Goal: Task Accomplishment & Management: Manage account settings

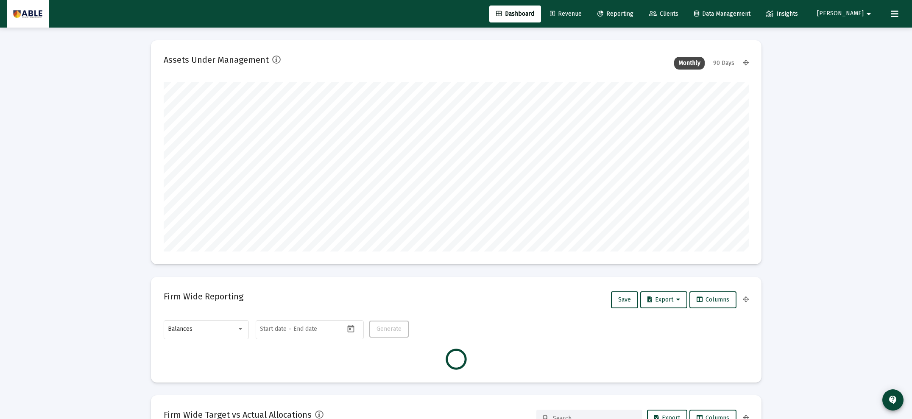
scroll to position [170, 315]
click at [856, 13] on span "[PERSON_NAME]" at bounding box center [840, 13] width 47 height 7
click at [861, 58] on button "Logout" at bounding box center [866, 56] width 50 height 20
type input "2025-08-26"
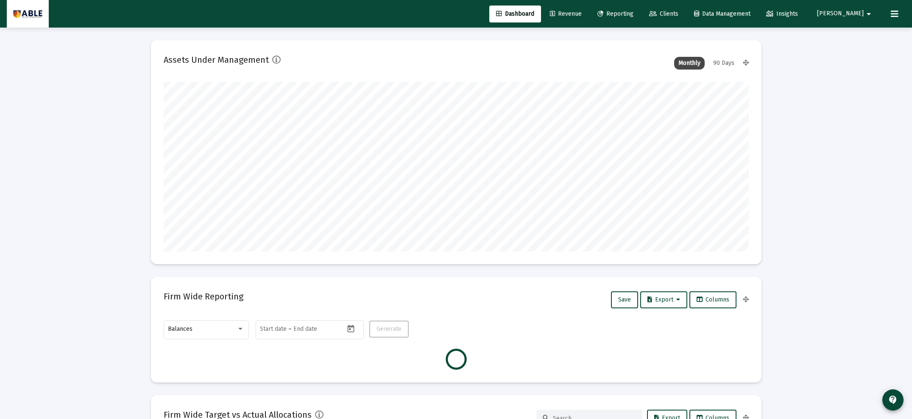
type input "2025-08-26"
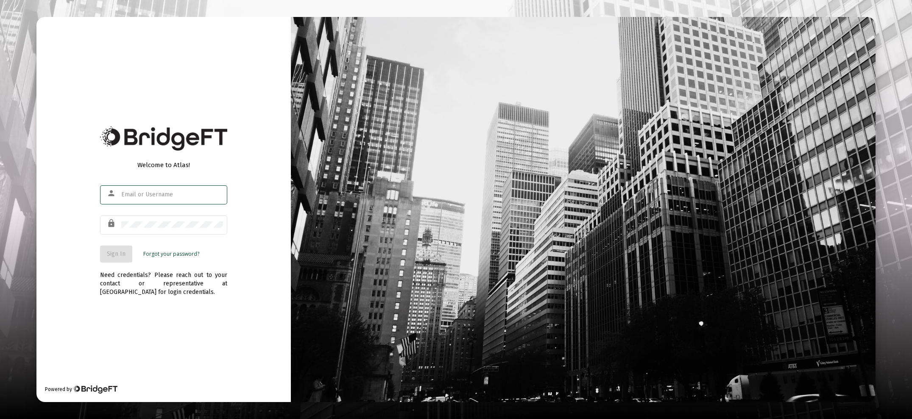
click at [409, 209] on div at bounding box center [583, 209] width 585 height 385
drag, startPoint x: 147, startPoint y: 194, endPoint x: 156, endPoint y: 194, distance: 8.5
click at [147, 193] on input "text" at bounding box center [172, 194] width 102 height 7
type input "seth+atlas@ablewealth.com"
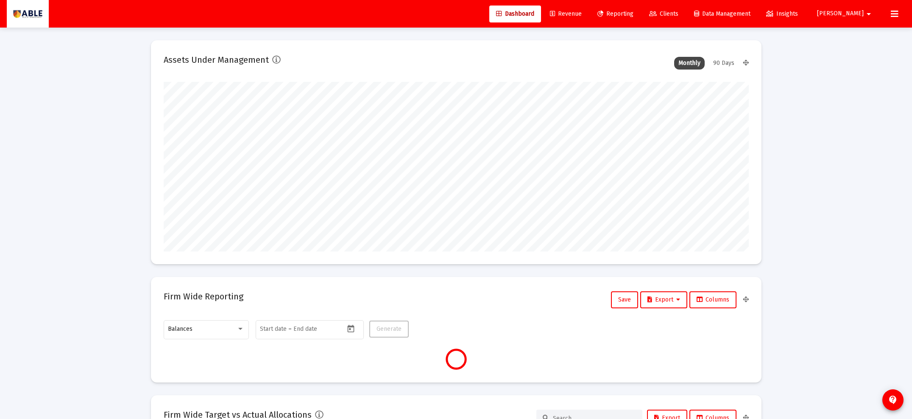
scroll to position [170, 315]
type input "2025-08-26"
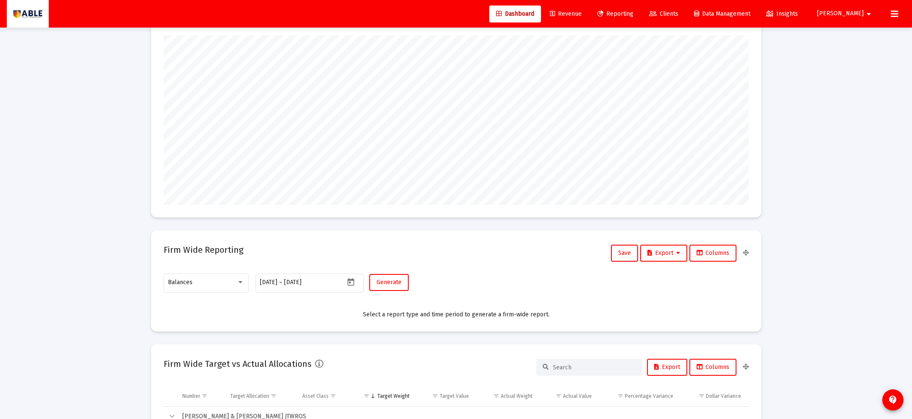
scroll to position [0, 0]
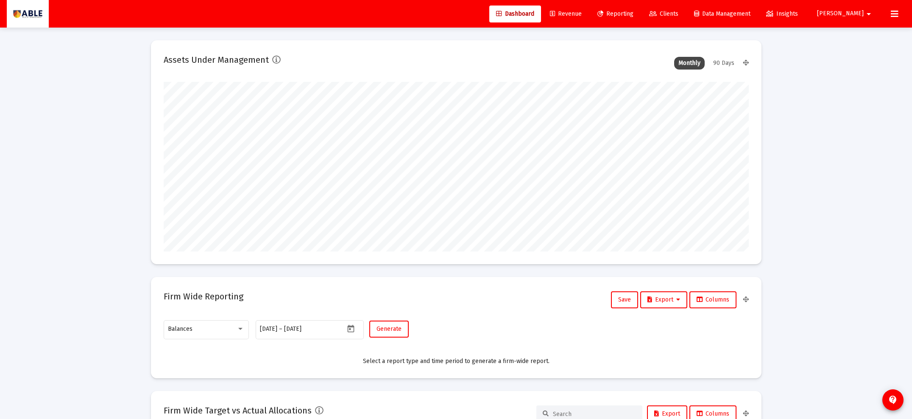
click at [582, 13] on span "Revenue" at bounding box center [566, 13] width 32 height 7
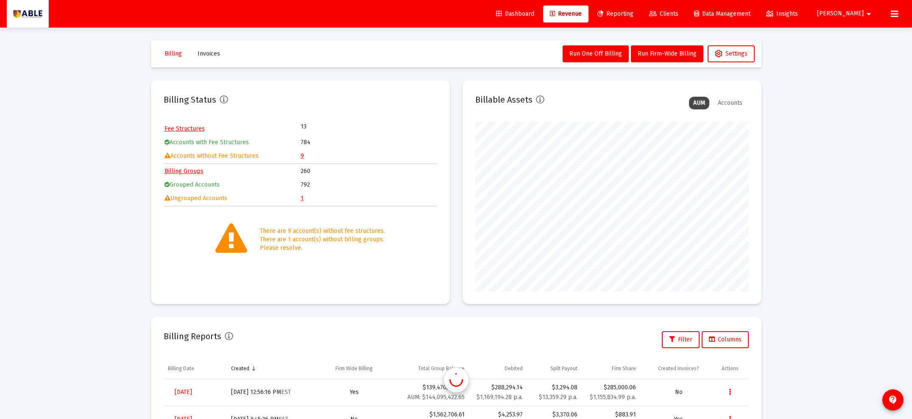
scroll to position [170, 273]
click at [301, 157] on link "9" at bounding box center [302, 155] width 3 height 7
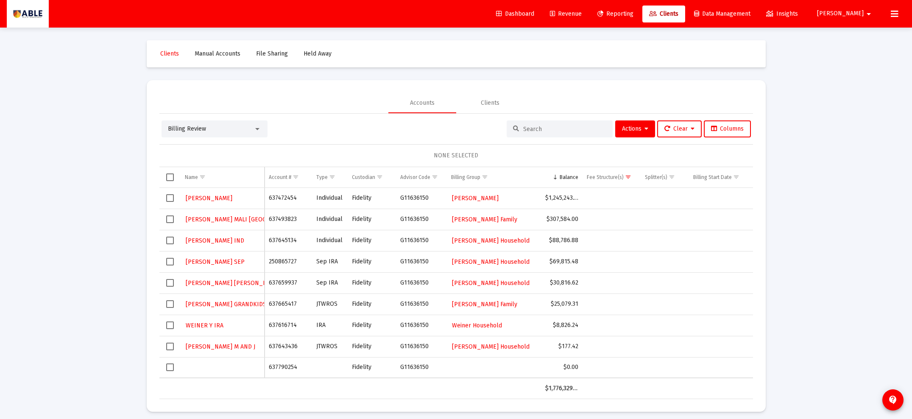
click at [280, 366] on td "637790254" at bounding box center [288, 367] width 47 height 20
copy td "637790254"
click at [283, 347] on td "637643436" at bounding box center [288, 346] width 47 height 21
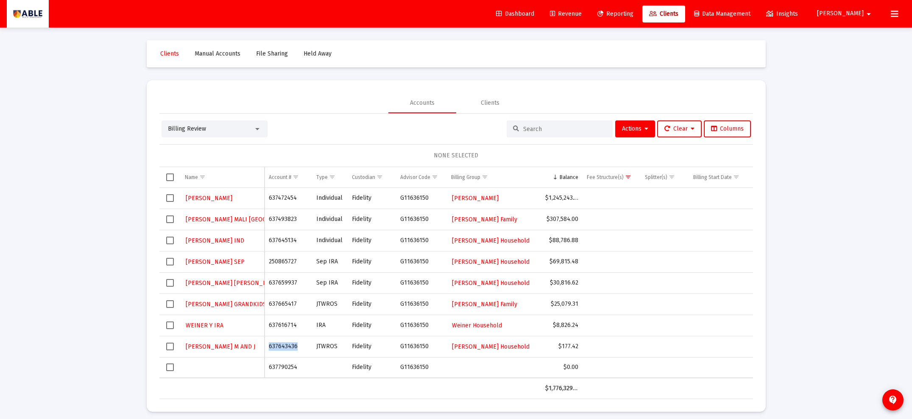
copy td "637643436"
click at [279, 326] on td "637616714" at bounding box center [288, 325] width 47 height 21
copy td "637616714"
click at [279, 323] on td "637616714" at bounding box center [288, 325] width 47 height 21
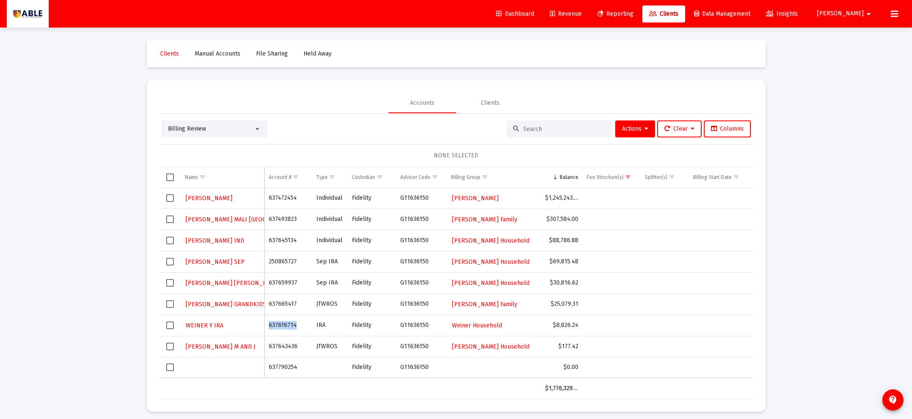
click at [279, 323] on td "637616714" at bounding box center [288, 325] width 47 height 21
copy td "637616714"
click at [282, 367] on td "637790254" at bounding box center [287, 367] width 47 height 20
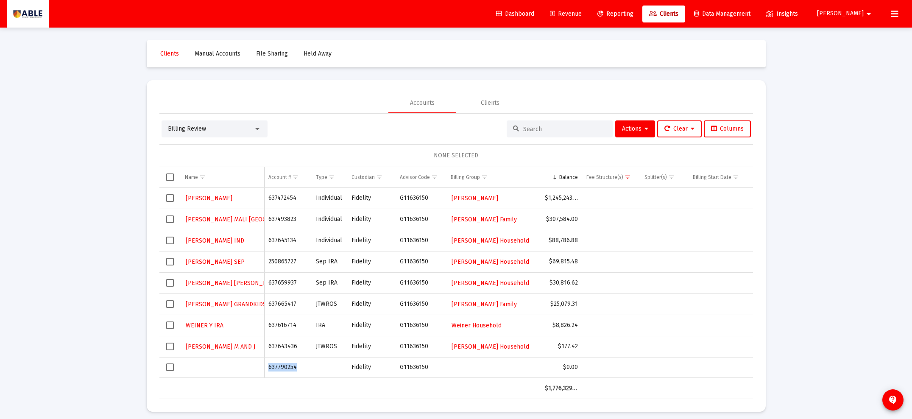
scroll to position [0, 1]
copy td "637790254"
click at [169, 368] on span "Select row" at bounding box center [170, 367] width 8 height 8
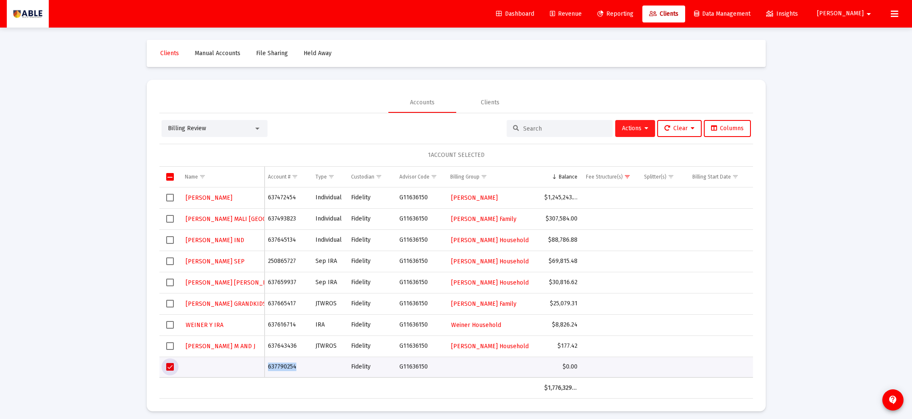
scroll to position [0, 0]
click at [628, 136] on button "Actions" at bounding box center [635, 128] width 40 height 17
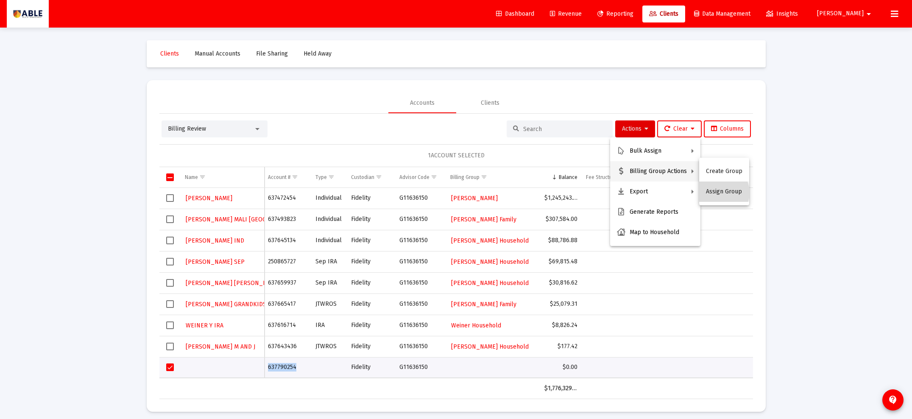
click at [719, 192] on button "Assign Group" at bounding box center [724, 191] width 50 height 20
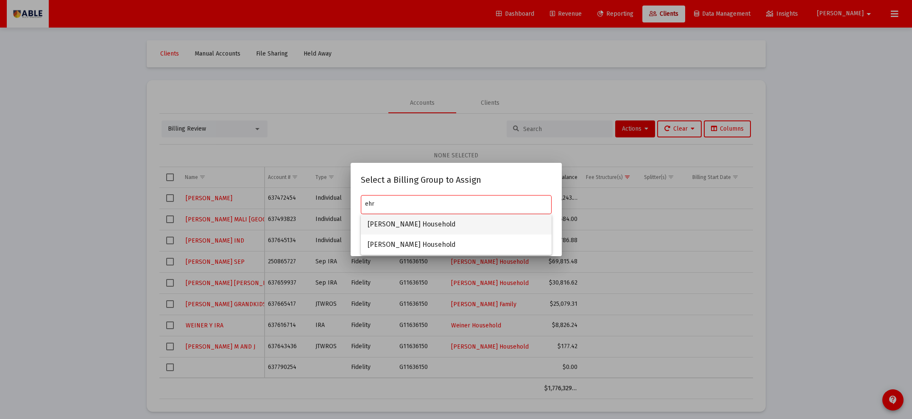
click at [435, 223] on span "Ehrenberg Household" at bounding box center [456, 224] width 177 height 20
type input "Ehrenberg Household"
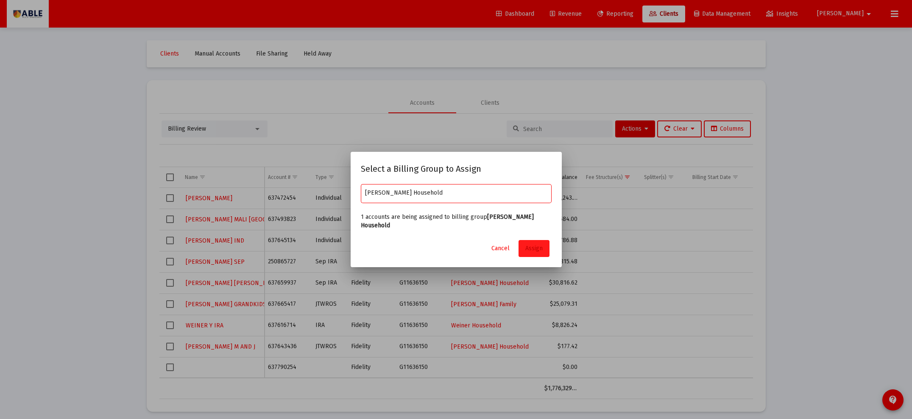
click at [539, 245] on span "Assign" at bounding box center [533, 248] width 17 height 7
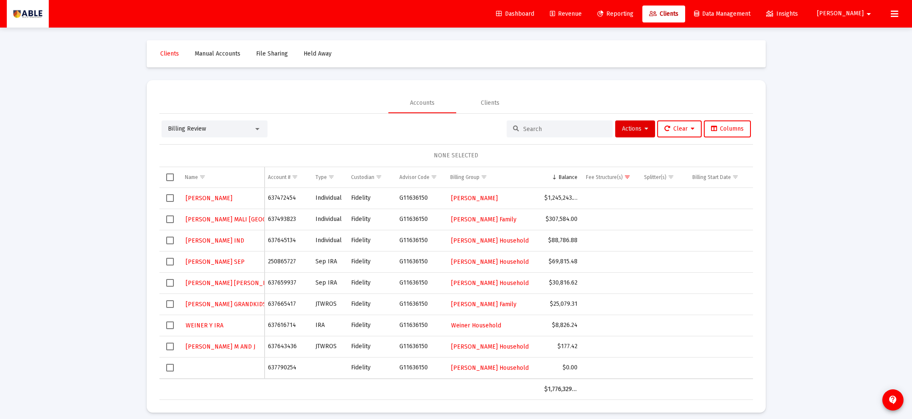
scroll to position [0, 0]
click at [171, 367] on span "Select row" at bounding box center [170, 367] width 8 height 8
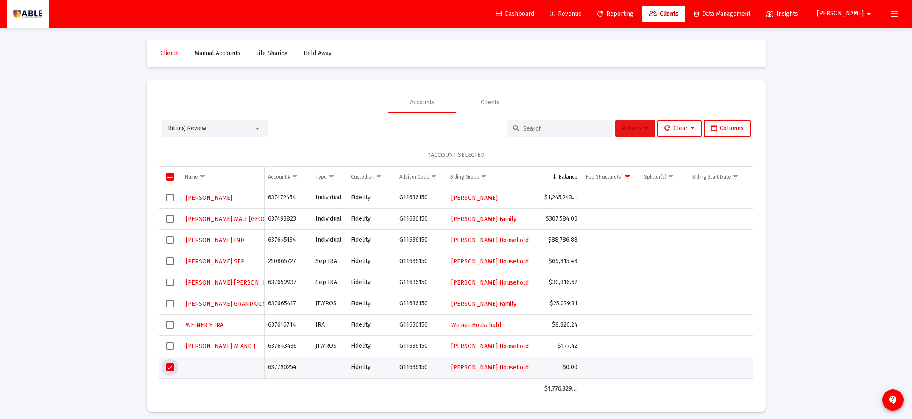
click at [627, 125] on button "Actions" at bounding box center [635, 128] width 40 height 17
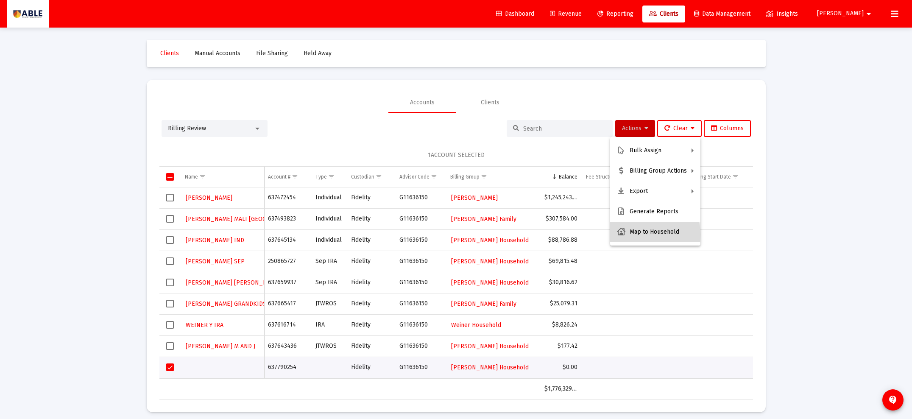
click at [627, 234] on button "Map to Household" at bounding box center [655, 232] width 90 height 20
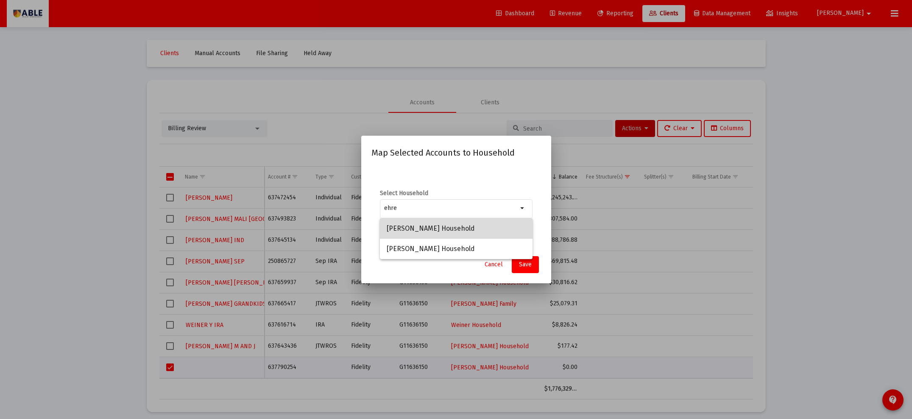
click at [417, 229] on span "Ehrenberg Household" at bounding box center [456, 228] width 139 height 20
type input "Ehrenberg Household"
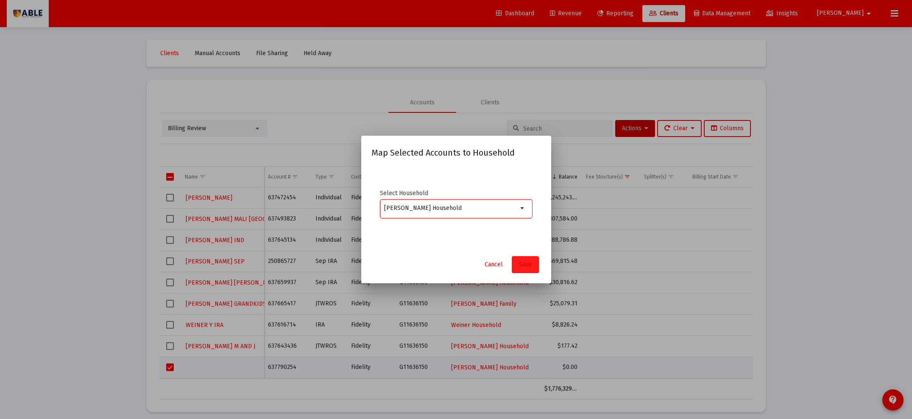
click at [524, 267] on span "Save" at bounding box center [525, 264] width 13 height 7
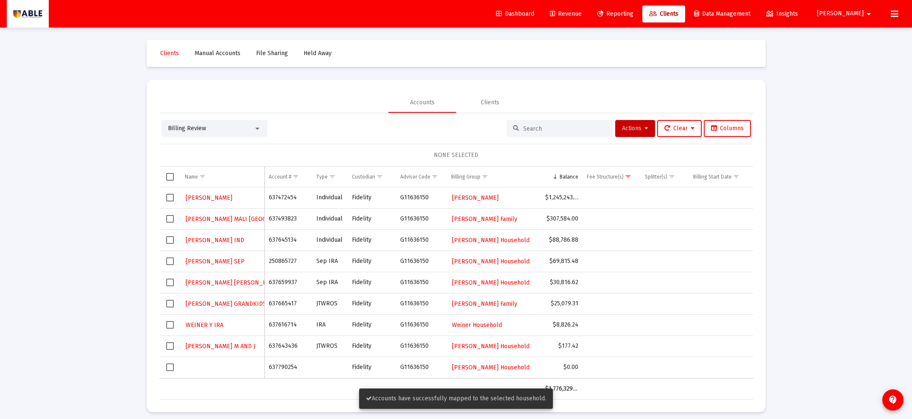
scroll to position [6, 0]
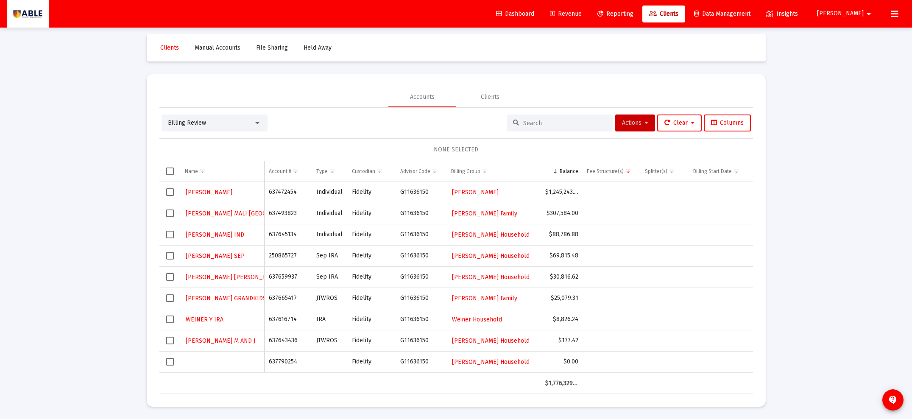
click at [198, 125] on span "Billing Review" at bounding box center [187, 122] width 38 height 7
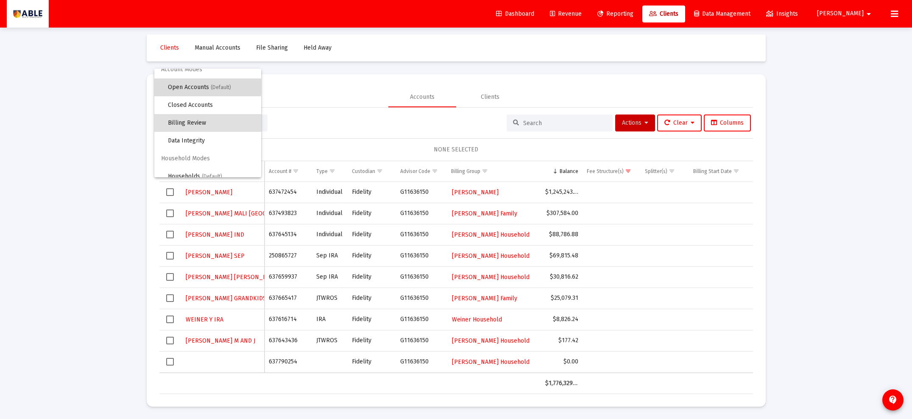
click at [191, 86] on span "Open Accounts (Default)" at bounding box center [211, 87] width 86 height 18
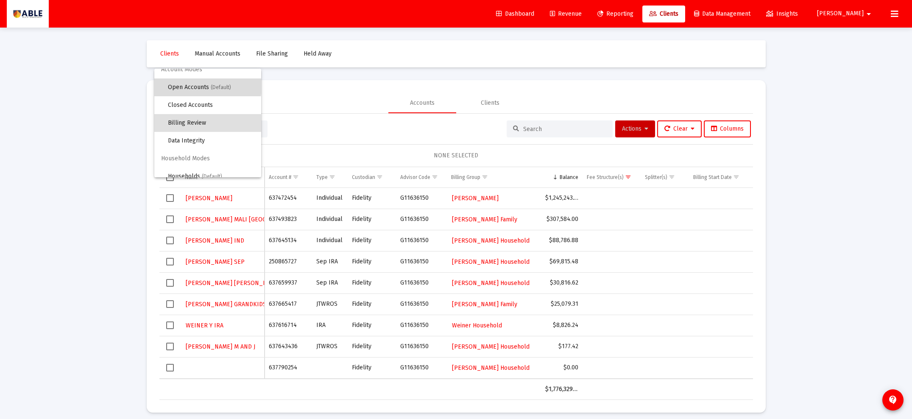
scroll to position [0, 0]
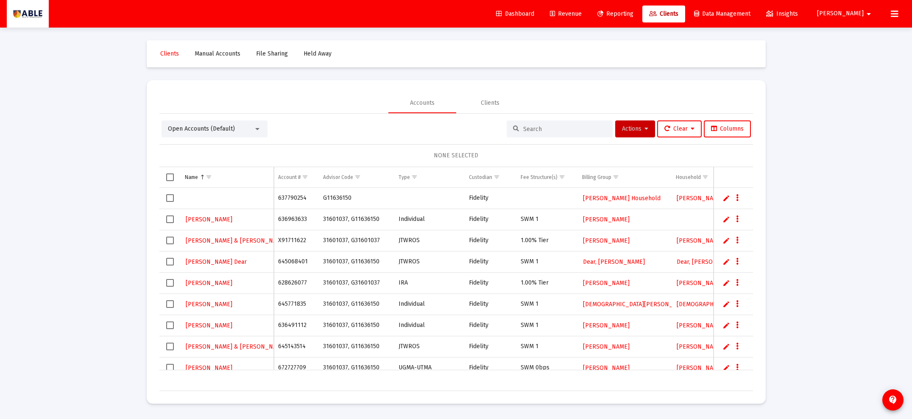
click at [544, 124] on div at bounding box center [560, 128] width 106 height 17
click at [542, 129] on input at bounding box center [564, 128] width 83 height 7
paste input "EHRENBERG B AND K JT"
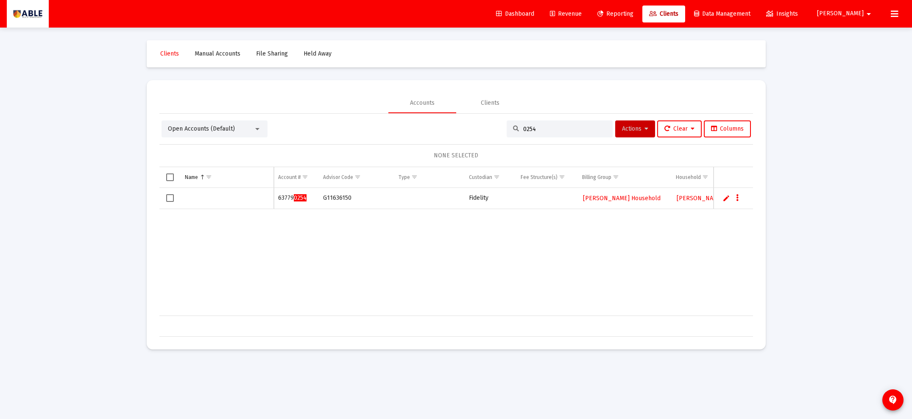
type input "0254"
click at [209, 200] on div "Data grid" at bounding box center [227, 198] width 84 height 8
click at [726, 199] on link "Edit" at bounding box center [726, 198] width 8 height 8
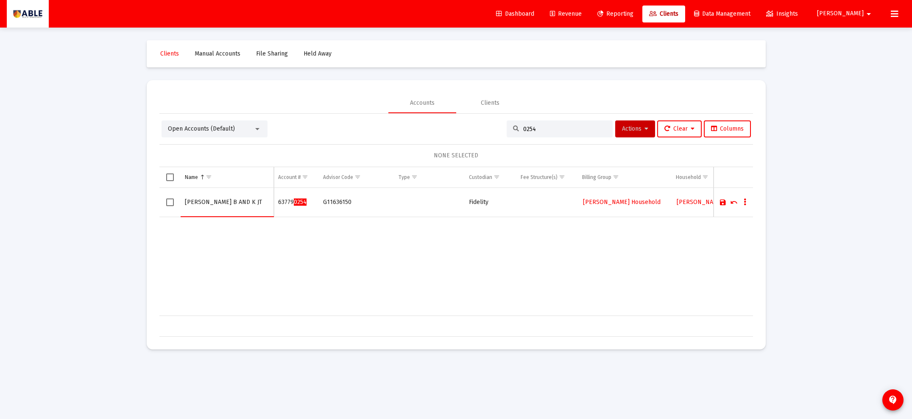
type input "EHRENBERG B AND K JT"
click at [722, 205] on link "Save" at bounding box center [723, 202] width 8 height 8
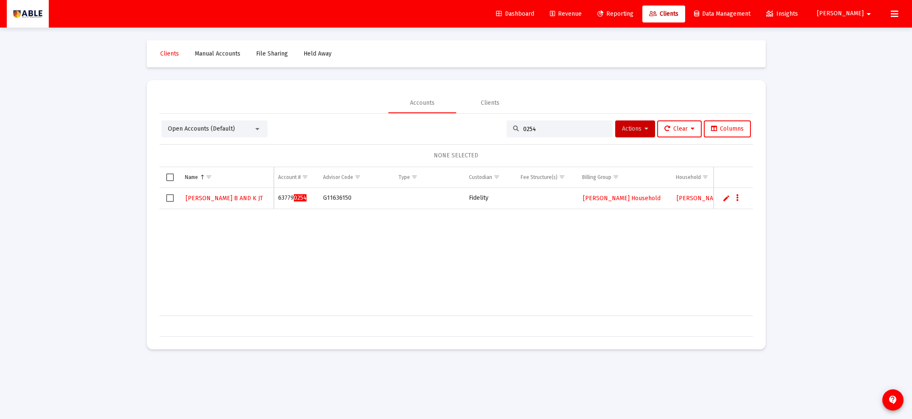
click at [431, 266] on div "EHRENBERG B AND K JT 63779 0254 G11636150 Fidelity Ehrenberg Household Ehrenber…" at bounding box center [563, 252] width 809 height 128
click at [412, 197] on td "Data grid" at bounding box center [429, 198] width 70 height 21
drag, startPoint x: 410, startPoint y: 199, endPoint x: 454, endPoint y: 202, distance: 43.8
click at [410, 199] on td "Data grid" at bounding box center [429, 198] width 70 height 21
click at [211, 129] on span "Open Accounts (Default)" at bounding box center [201, 128] width 67 height 7
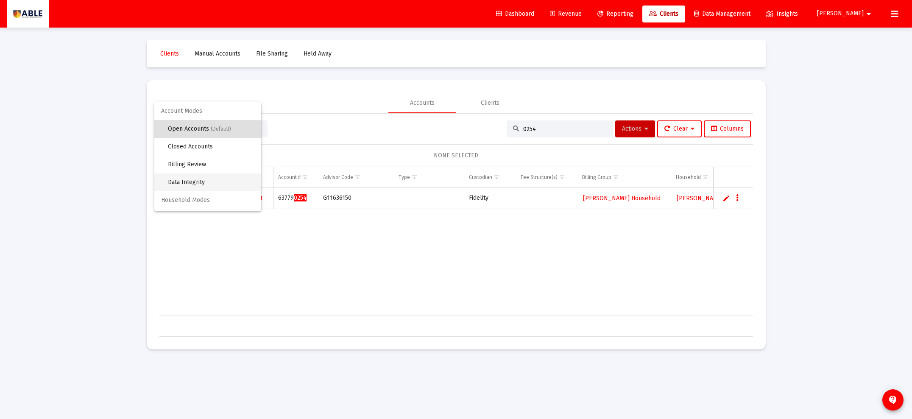
scroll to position [16, 0]
drag, startPoint x: 523, startPoint y: 80, endPoint x: 521, endPoint y: 60, distance: 20.0
click at [526, 77] on div at bounding box center [456, 209] width 912 height 419
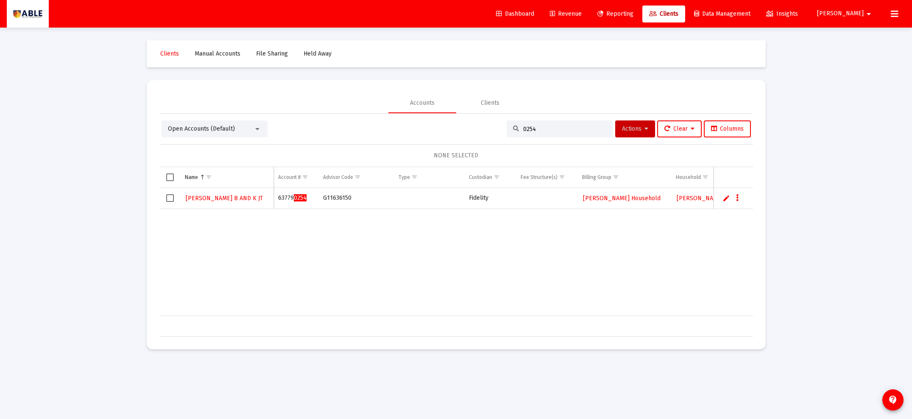
click at [582, 15] on span "Revenue" at bounding box center [566, 13] width 32 height 7
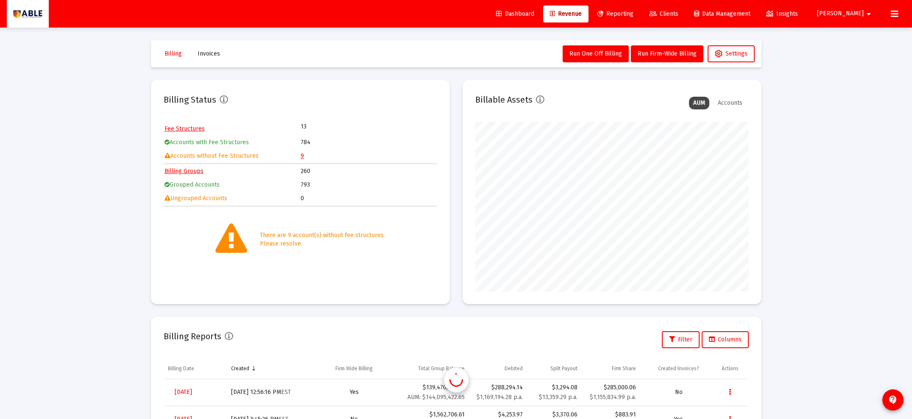
scroll to position [170, 273]
click at [300, 157] on table "Fee Structures 13 Accounts with Fee Structures 784 Accounts without Fee Structu…" at bounding box center [300, 143] width 273 height 42
click at [304, 156] on td "9" at bounding box center [369, 156] width 136 height 13
click at [302, 156] on link "9" at bounding box center [302, 155] width 3 height 7
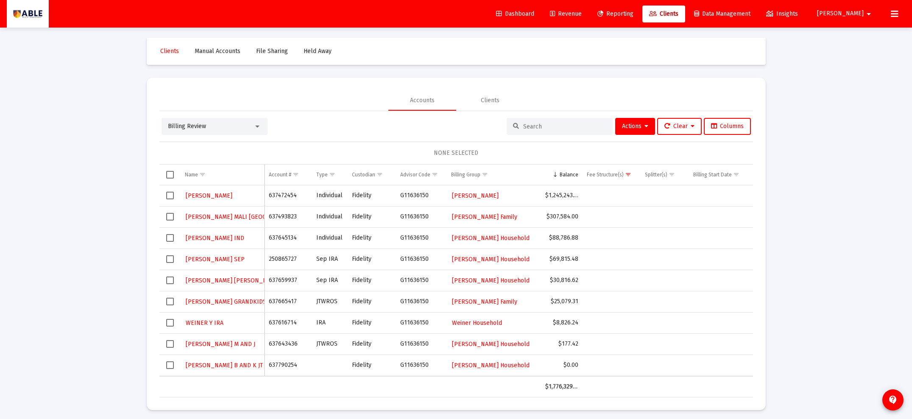
scroll to position [0, 0]
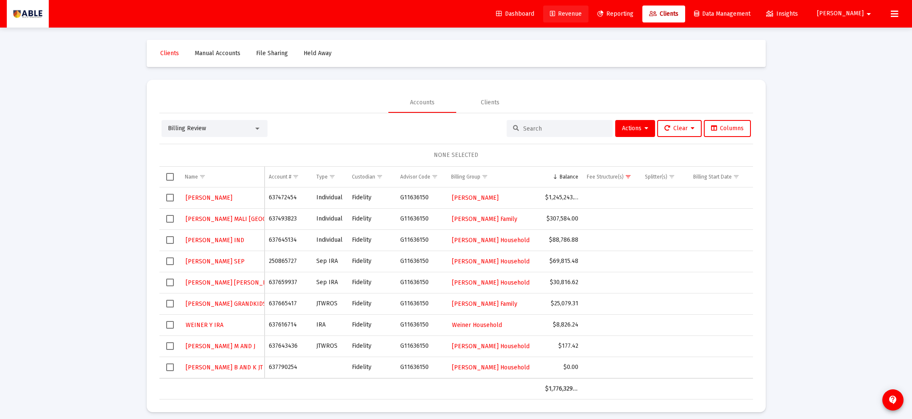
click at [582, 14] on span "Revenue" at bounding box center [566, 13] width 32 height 7
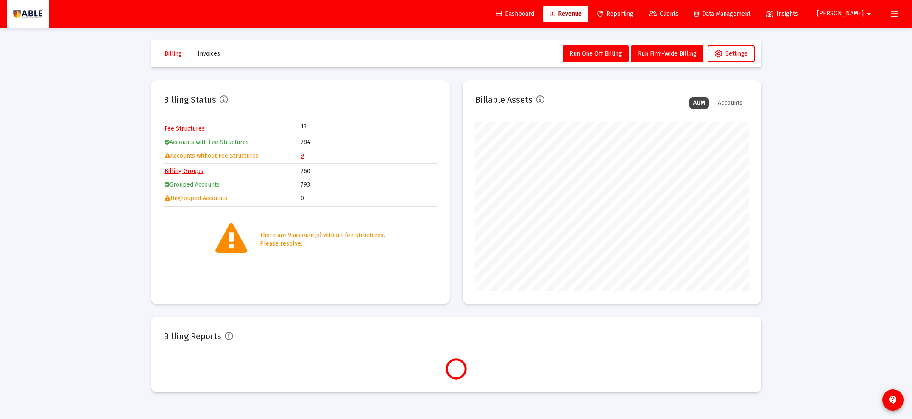
scroll to position [170, 273]
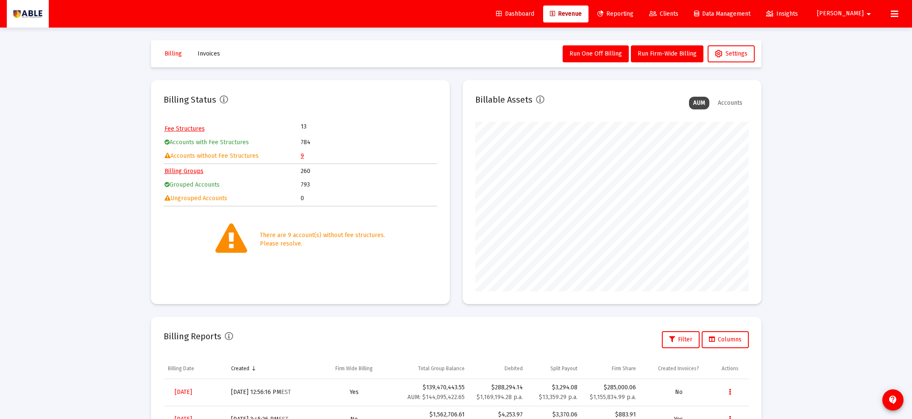
click at [678, 14] on span "Clients" at bounding box center [663, 13] width 29 height 7
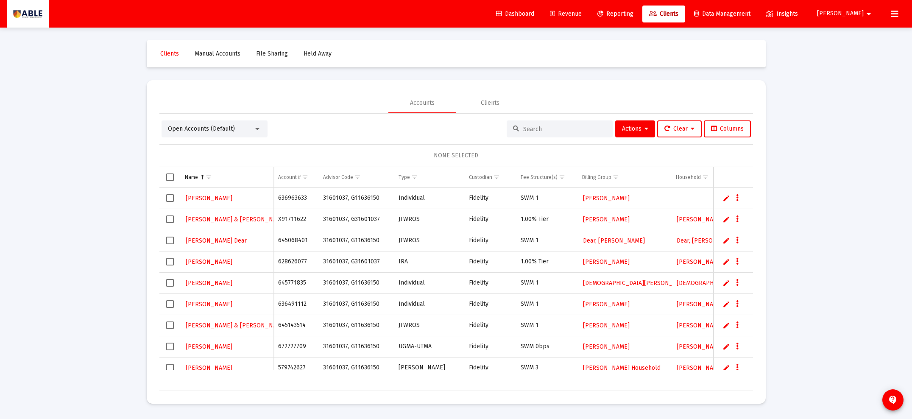
click at [528, 131] on input at bounding box center [564, 128] width 83 height 7
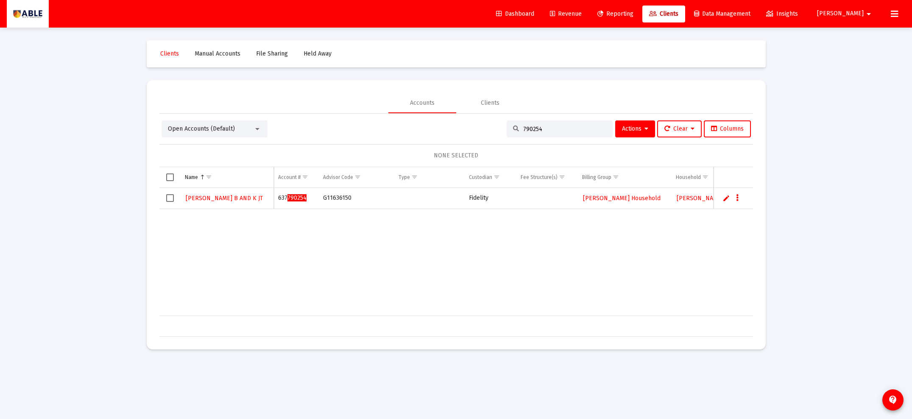
type input "790254"
click at [722, 198] on td "Data grid" at bounding box center [732, 198] width 39 height 21
click at [724, 198] on link "Edit" at bounding box center [726, 198] width 8 height 8
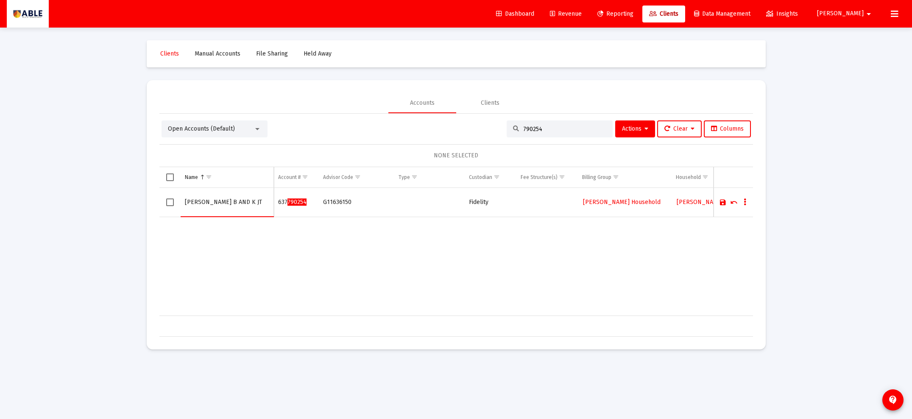
click at [406, 201] on input "Data grid" at bounding box center [429, 202] width 62 height 20
paste input "JTWROS"
type input "JTWROS"
click at [721, 202] on link "Save" at bounding box center [723, 202] width 8 height 8
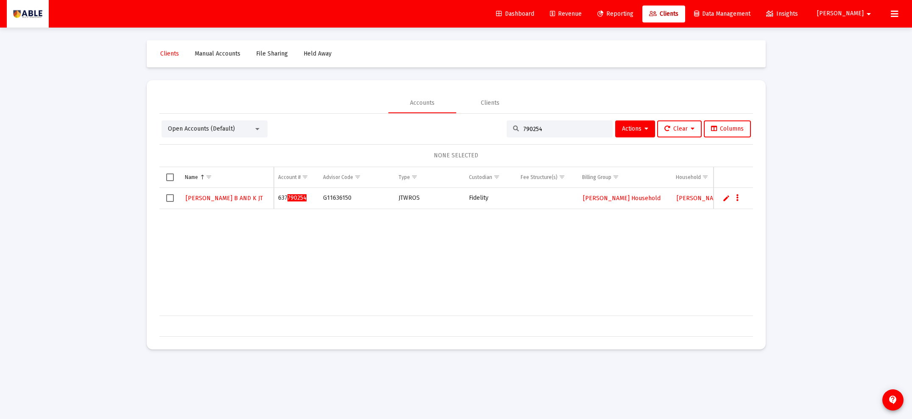
click at [536, 128] on input "790254" at bounding box center [564, 128] width 83 height 7
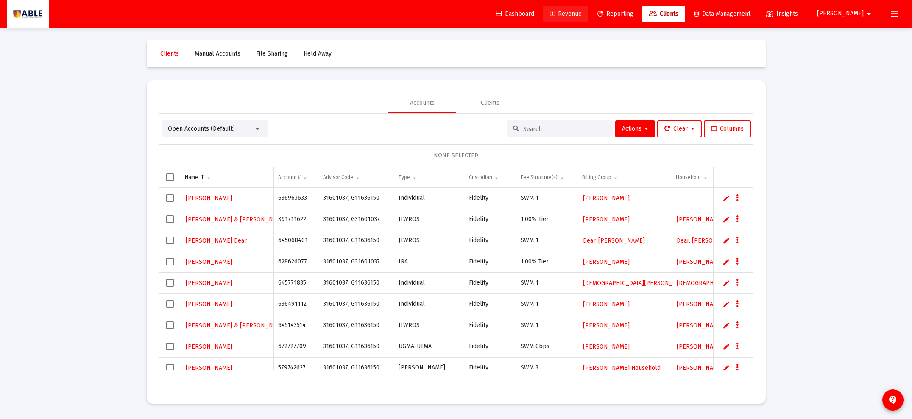
drag, startPoint x: 610, startPoint y: 11, endPoint x: 605, endPoint y: 13, distance: 4.4
click at [582, 11] on span "Revenue" at bounding box center [566, 13] width 32 height 7
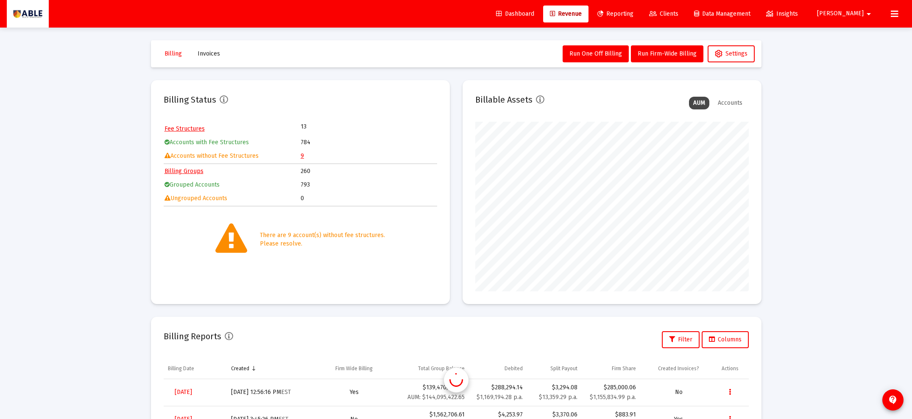
scroll to position [170, 273]
click at [301, 154] on link "9" at bounding box center [302, 155] width 3 height 7
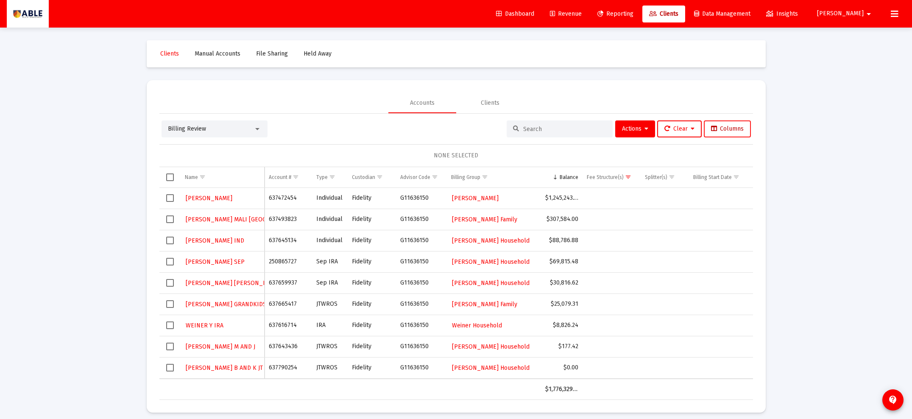
click at [724, 130] on span "Columns" at bounding box center [727, 128] width 33 height 7
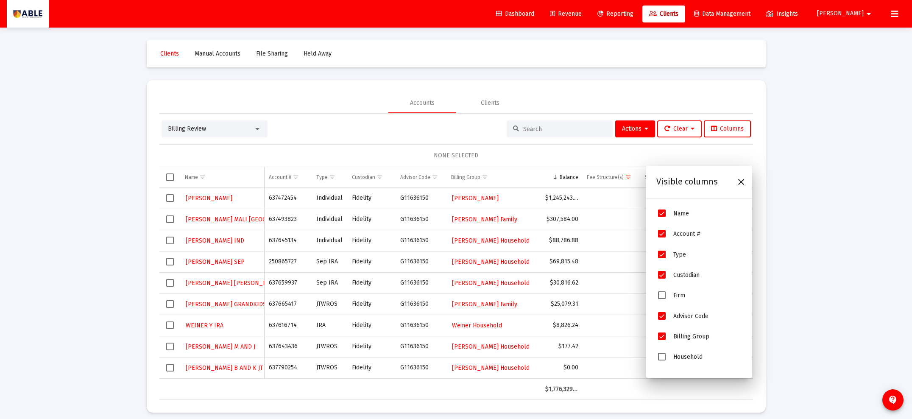
click at [662, 358] on span "Household" at bounding box center [662, 357] width 8 height 8
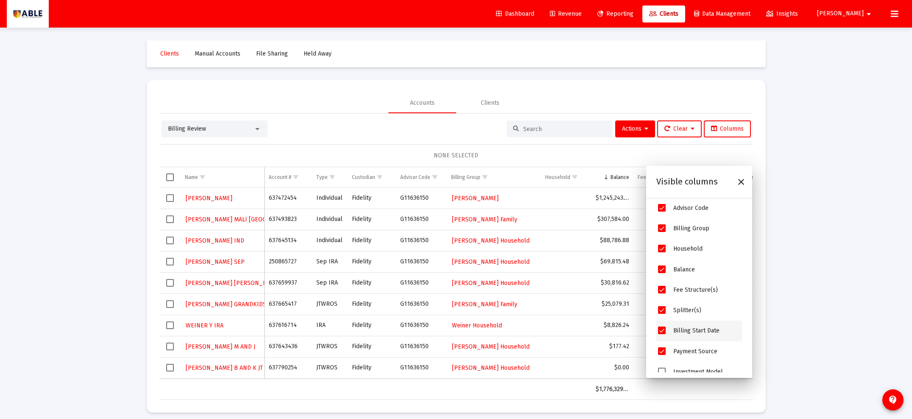
scroll to position [121, 0]
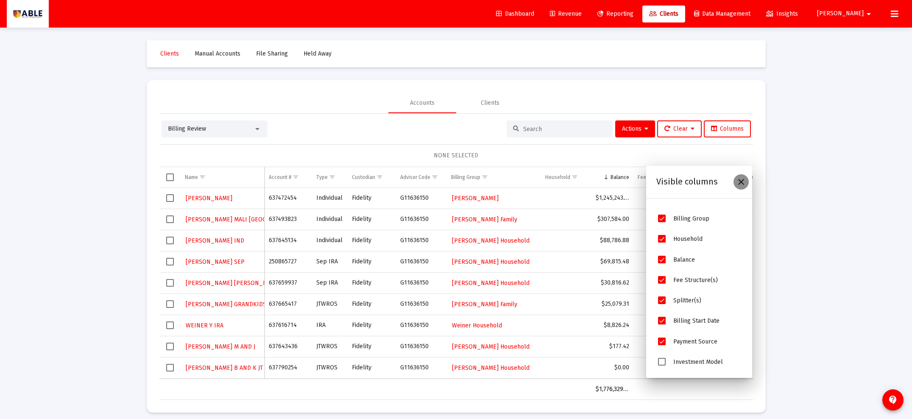
click at [741, 182] on icon "Close" at bounding box center [741, 182] width 10 height 10
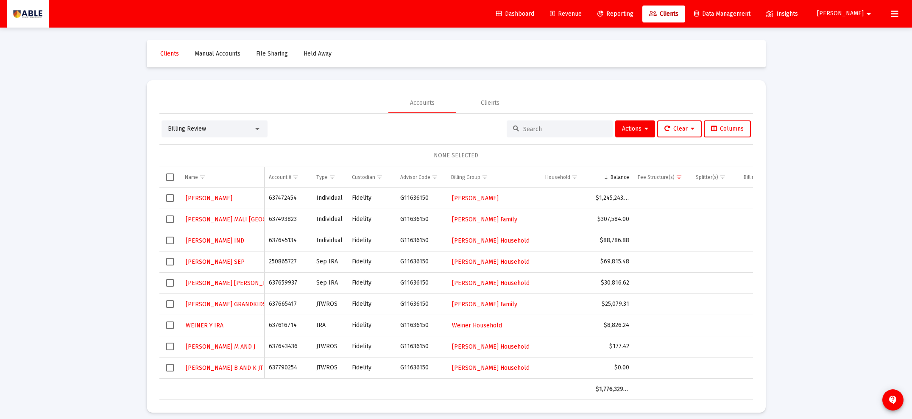
click at [565, 195] on td "Data grid" at bounding box center [566, 198] width 51 height 21
click at [167, 199] on span "Select row" at bounding box center [170, 198] width 8 height 8
click at [627, 128] on span "Actions" at bounding box center [635, 128] width 26 height 7
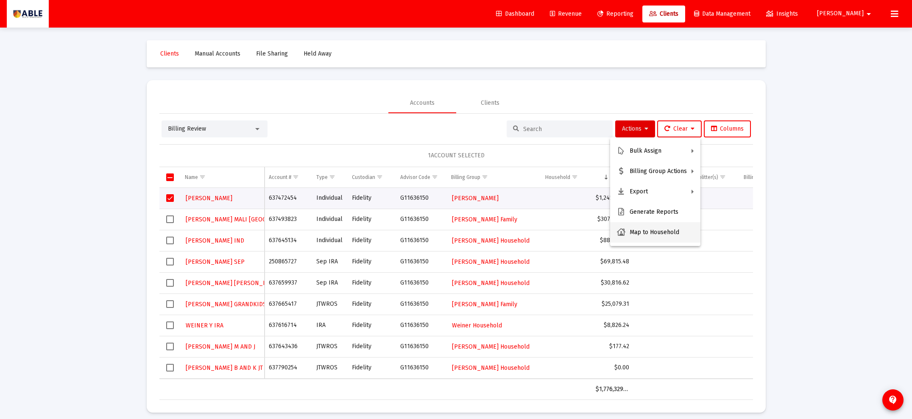
click at [640, 232] on button "Map to Household" at bounding box center [655, 232] width 90 height 20
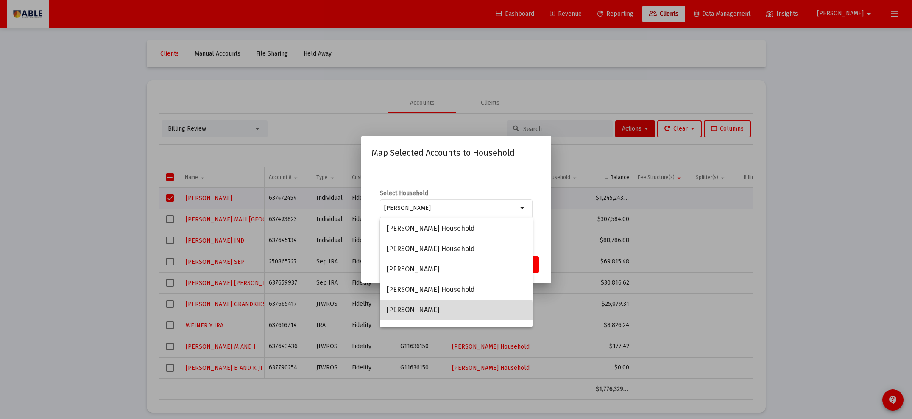
click at [448, 311] on span "Rosenzweig, Steven Household" at bounding box center [456, 310] width 139 height 20
type input "Rosenzweig, Steven Household"
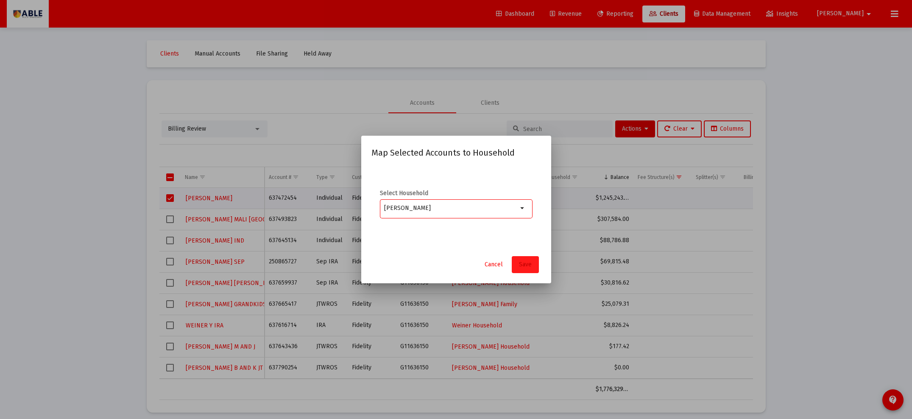
click at [526, 265] on span "Save" at bounding box center [525, 264] width 13 height 7
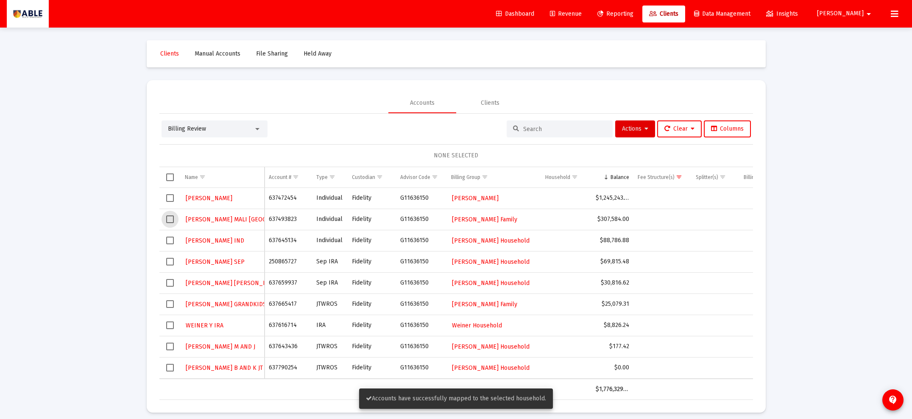
drag, startPoint x: 168, startPoint y: 220, endPoint x: 237, endPoint y: 217, distance: 68.3
click at [168, 220] on span "Select row" at bounding box center [170, 219] width 8 height 8
click at [636, 128] on span "Actions" at bounding box center [635, 128] width 26 height 7
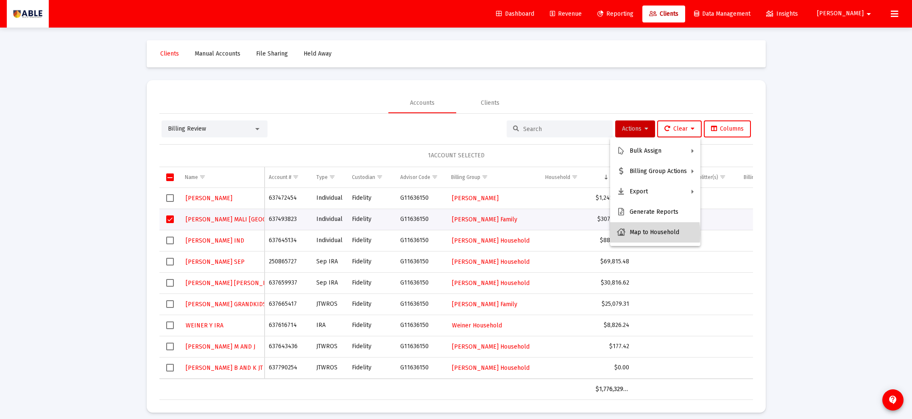
click at [635, 234] on button "Map to Household" at bounding box center [655, 232] width 90 height 20
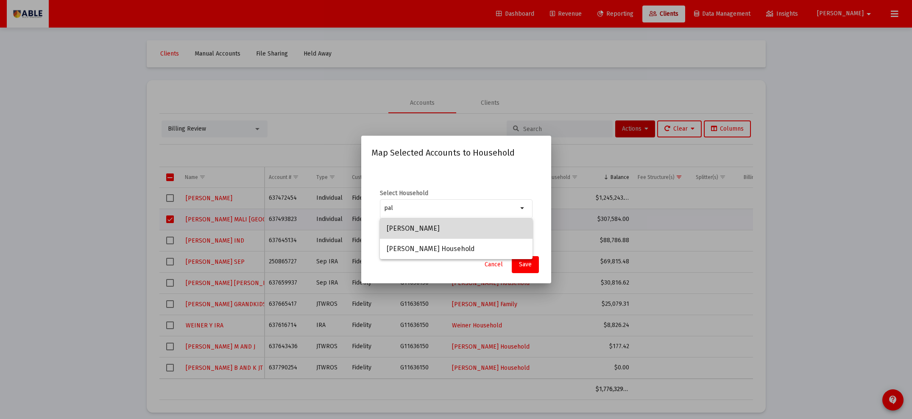
drag, startPoint x: 460, startPoint y: 229, endPoint x: 470, endPoint y: 234, distance: 10.8
click at [461, 230] on span "Paley, Jonathan Household" at bounding box center [456, 228] width 139 height 20
type input "Paley, Jonathan Household"
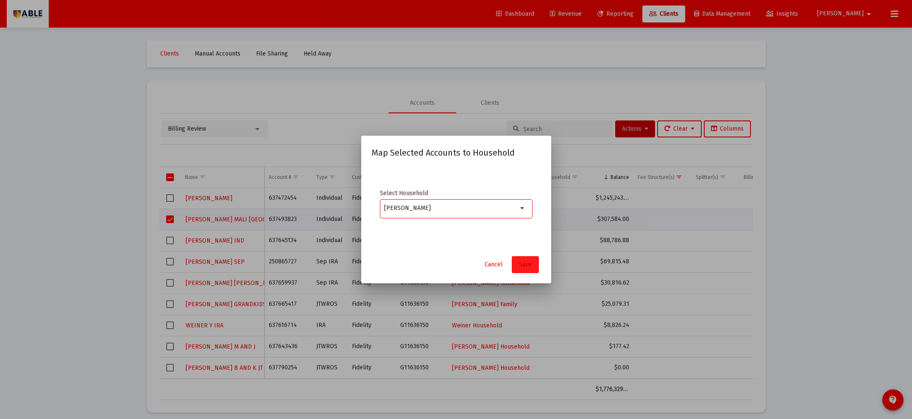
click at [524, 268] on button "Save" at bounding box center [525, 264] width 27 height 17
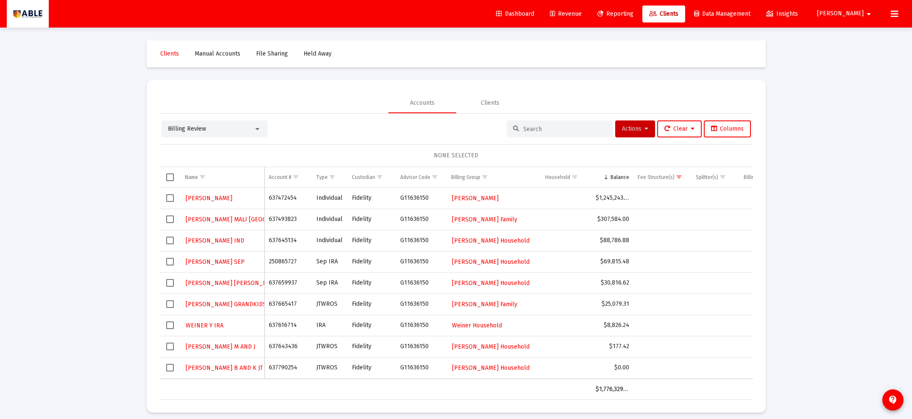
click at [164, 241] on td "Data grid" at bounding box center [169, 240] width 21 height 21
click at [629, 131] on span "Actions" at bounding box center [635, 128] width 26 height 7
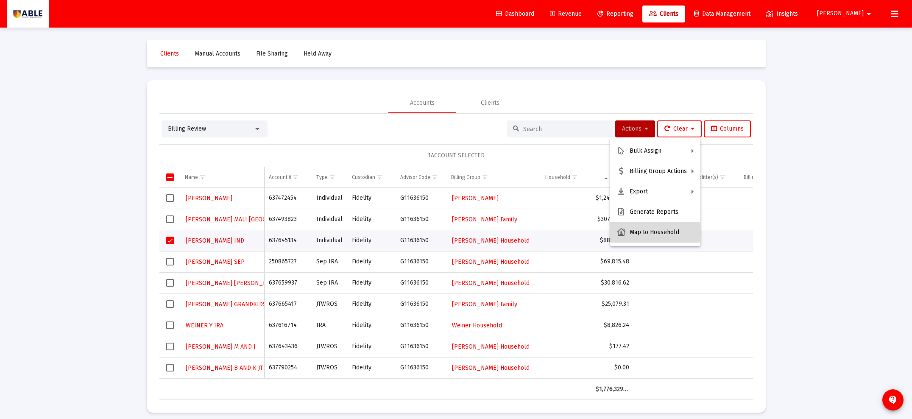
click at [644, 232] on button "Map to Household" at bounding box center [655, 232] width 90 height 20
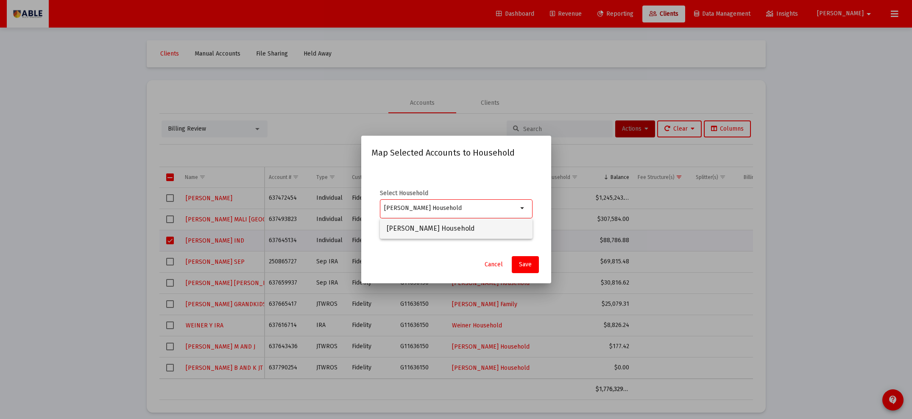
type input "Weinstein Household"
drag, startPoint x: 431, startPoint y: 227, endPoint x: 440, endPoint y: 231, distance: 10.1
click at [432, 228] on span "Weinstein Household" at bounding box center [456, 228] width 139 height 20
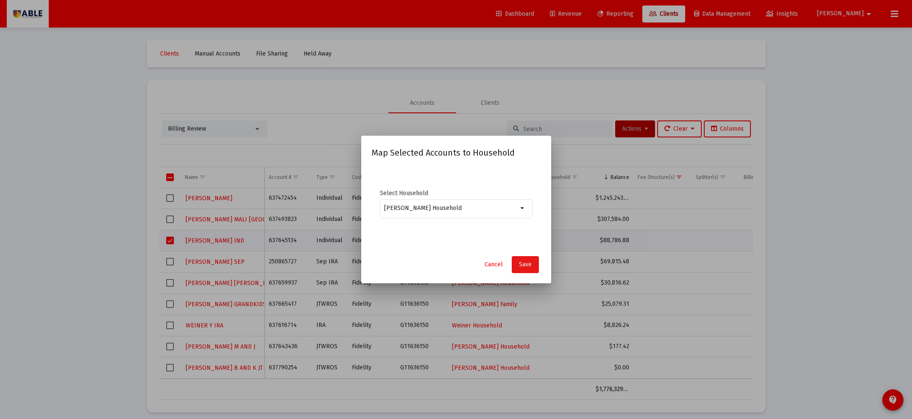
click at [528, 265] on span "Save" at bounding box center [525, 264] width 13 height 7
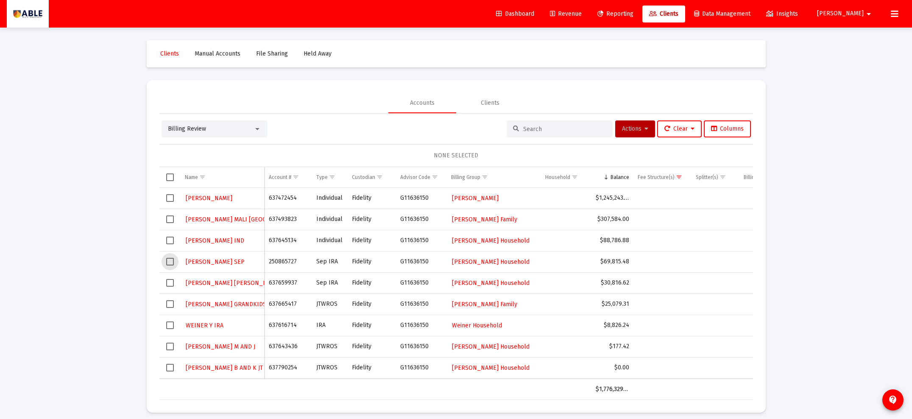
click at [169, 260] on span "Select row" at bounding box center [170, 262] width 8 height 8
click at [628, 125] on button "Actions" at bounding box center [635, 128] width 40 height 17
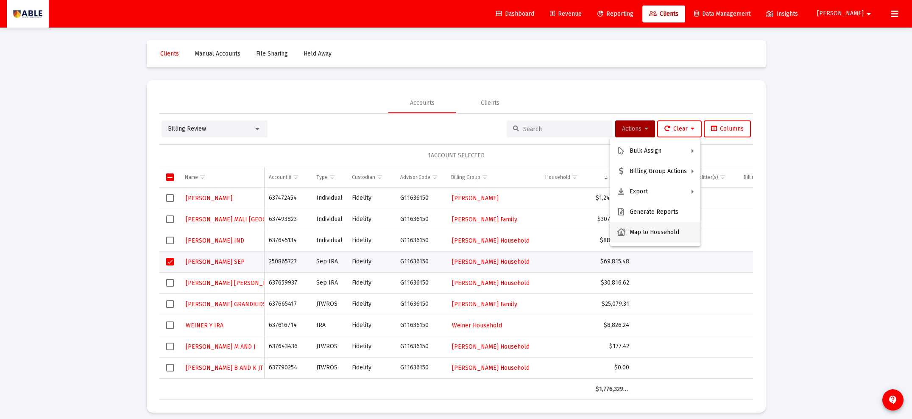
click at [632, 228] on button "Map to Household" at bounding box center [655, 232] width 90 height 20
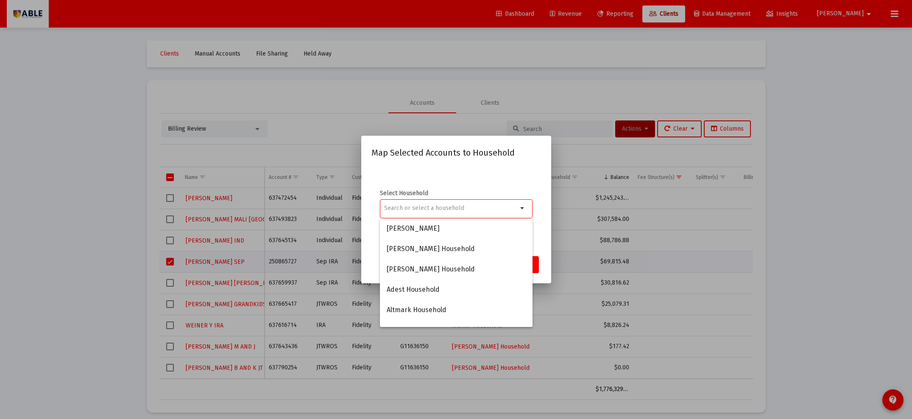
paste input "Weinstein, Allen Household"
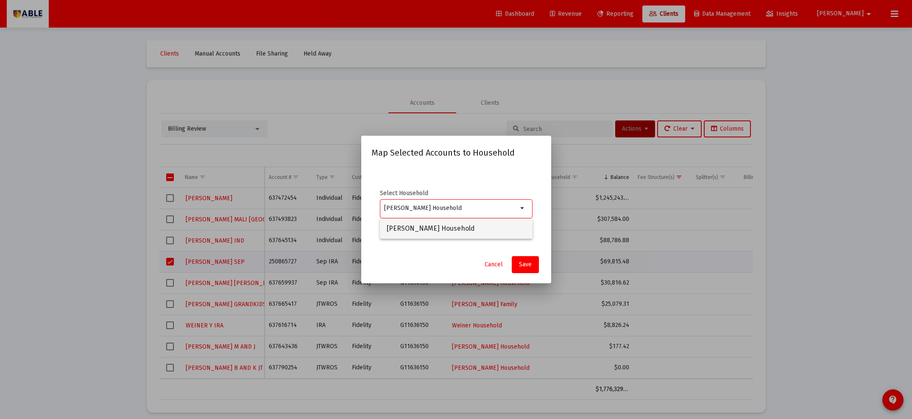
type input "Weinstein, Allen Household"
click at [451, 227] on span "Weinstein, Allen Household" at bounding box center [456, 228] width 139 height 20
click at [525, 264] on span "Save" at bounding box center [525, 264] width 13 height 7
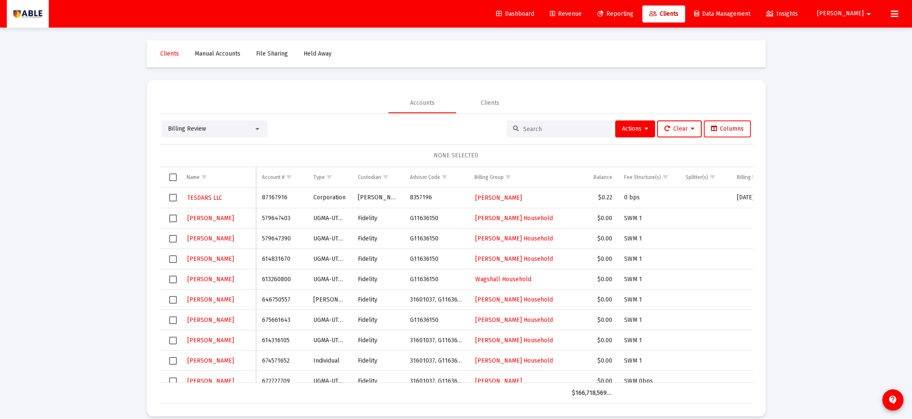
click at [721, 130] on span "Columns" at bounding box center [727, 128] width 33 height 7
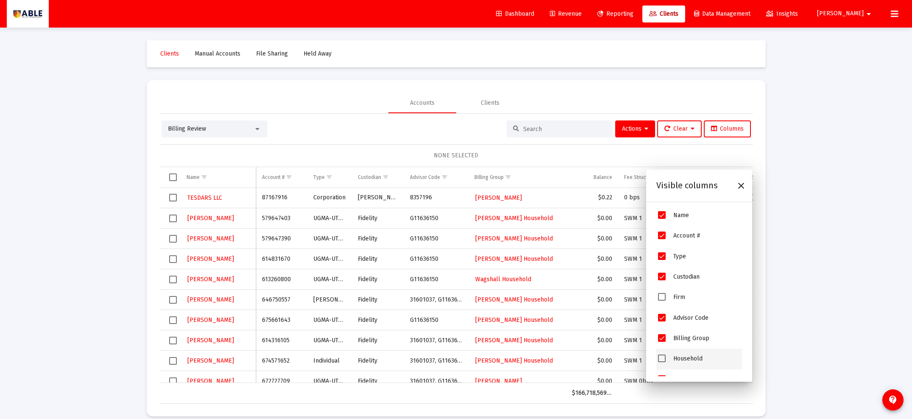
click at [672, 362] on div "Household" at bounding box center [699, 358] width 86 height 20
click at [662, 360] on span "Household" at bounding box center [662, 357] width 8 height 8
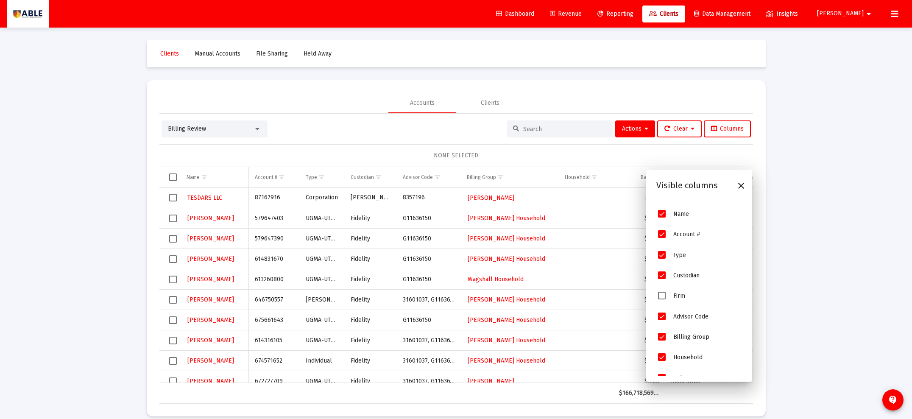
click at [610, 251] on td "Data grid" at bounding box center [586, 259] width 54 height 20
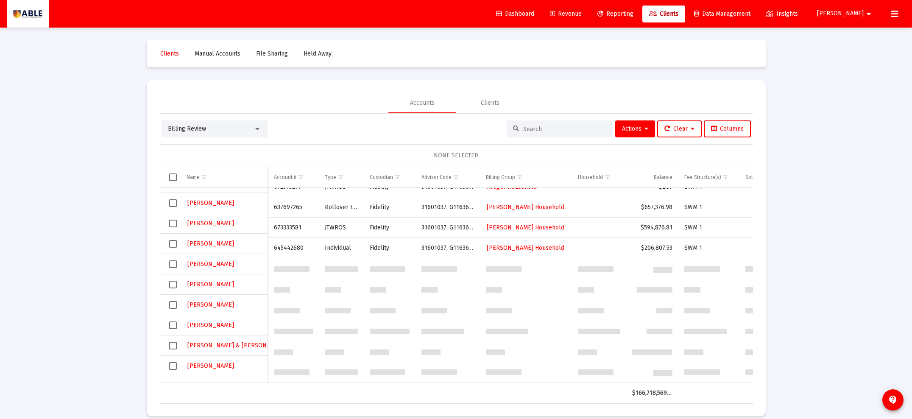
scroll to position [881, 0]
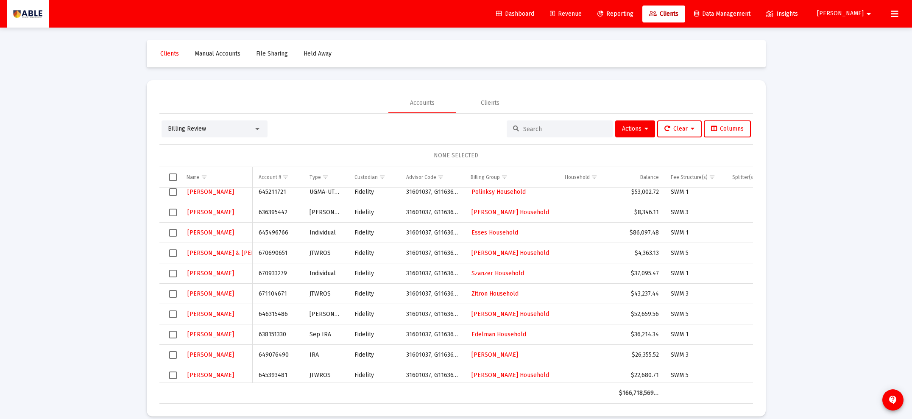
click at [109, 132] on div "Loading... Clients Manual Accounts File Sharing Held Away Accounts Clients Bill…" at bounding box center [456, 214] width 912 height 429
click at [539, 127] on input at bounding box center [564, 128] width 83 height 7
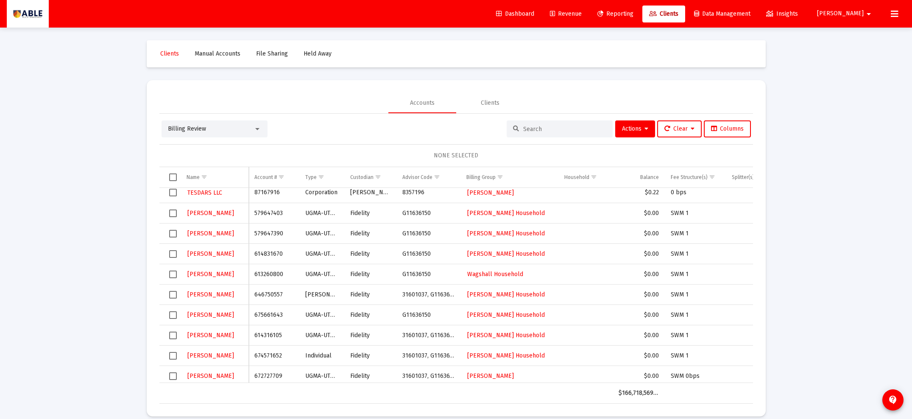
scroll to position [6, 0]
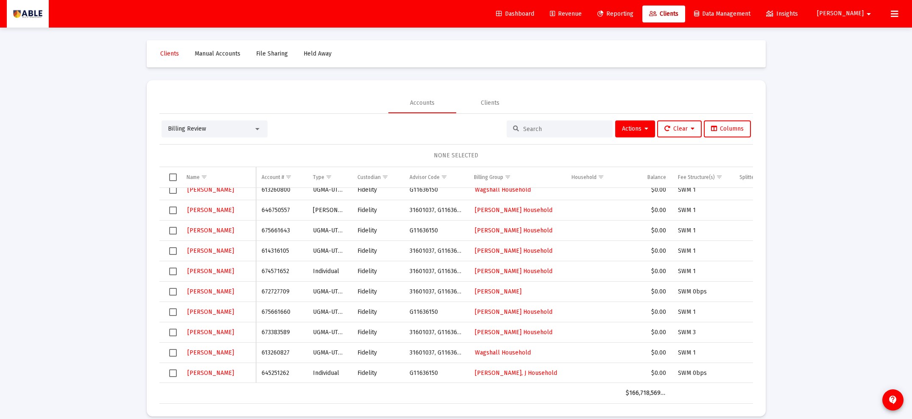
drag, startPoint x: 604, startPoint y: 24, endPoint x: 602, endPoint y: 17, distance: 7.1
click at [604, 22] on div "Dashboard Revenue Reporting Clients Data Management Insights Seth arrow_drop_do…" at bounding box center [456, 14] width 898 height 28
click at [588, 17] on link "Revenue" at bounding box center [565, 14] width 45 height 17
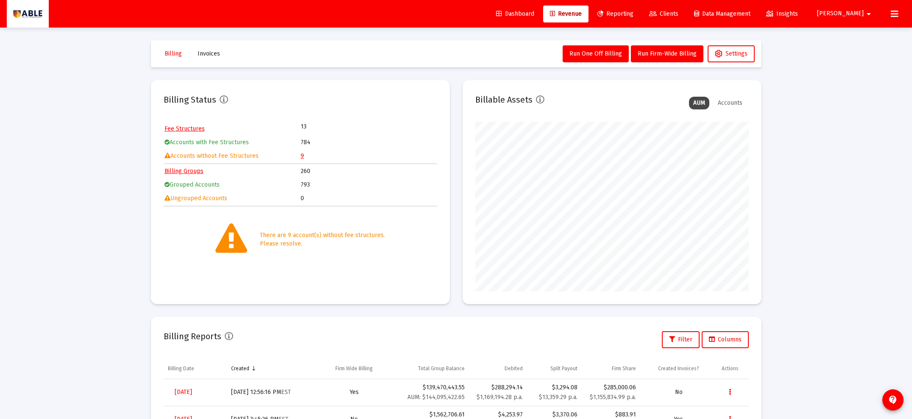
click at [301, 156] on link "9" at bounding box center [302, 155] width 3 height 7
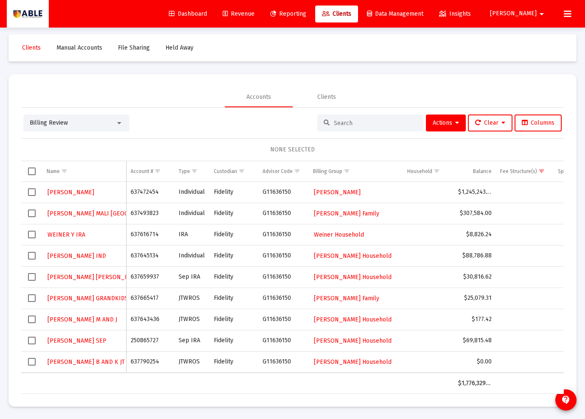
click at [145, 211] on td "637493823" at bounding box center [149, 213] width 47 height 21
click at [145, 212] on td "637493823" at bounding box center [149, 213] width 47 height 21
copy td "637493823"
click at [144, 234] on td "637616714" at bounding box center [149, 234] width 47 height 21
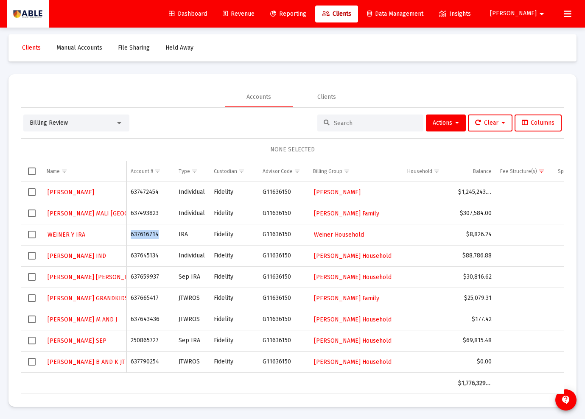
copy td "637616714"
click at [345, 120] on input at bounding box center [375, 123] width 83 height 7
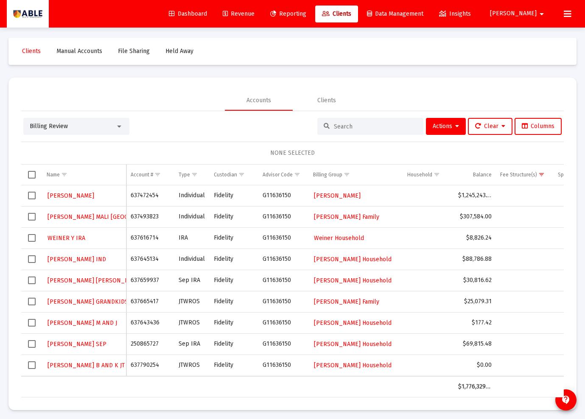
paste input "229253860"
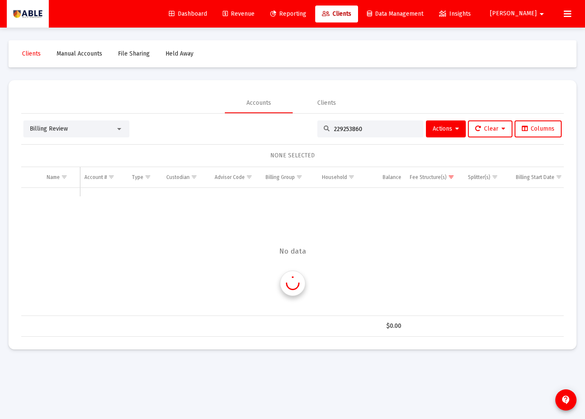
scroll to position [0, 0]
click at [67, 129] on span "Billing Review" at bounding box center [49, 128] width 38 height 7
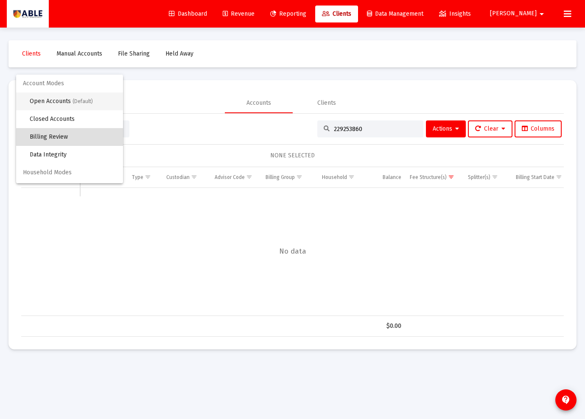
click at [56, 100] on span "Open Accounts (Default)" at bounding box center [73, 101] width 86 height 18
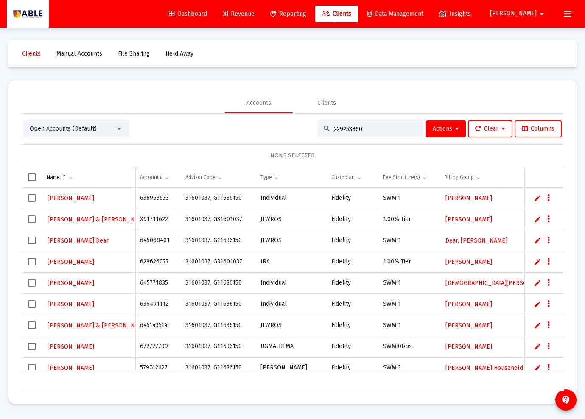
click at [362, 131] on input "229253860" at bounding box center [375, 128] width 83 height 7
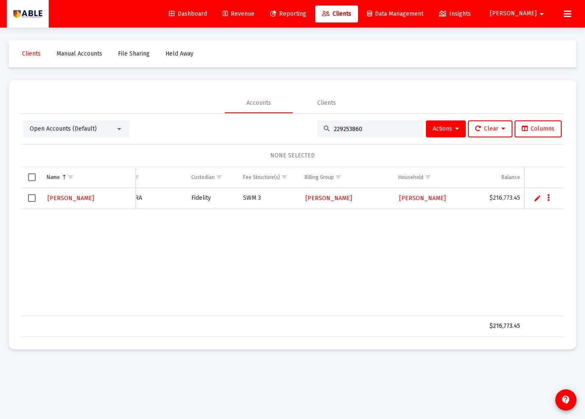
scroll to position [0, 146]
click at [253, 223] on div "Benjamin Goldburd 229253860 31601037, G11636150 Sep IRA Fidelity SWM 3 Goldburd…" at bounding box center [304, 252] width 855 height 128
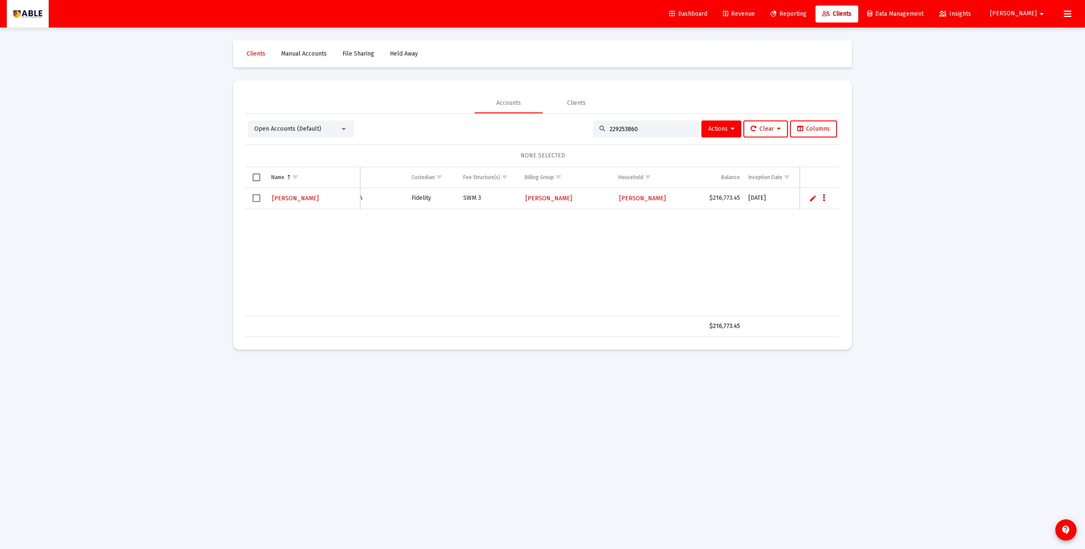
click at [646, 130] on input "229253860" at bounding box center [651, 128] width 83 height 7
paste input "38866497"
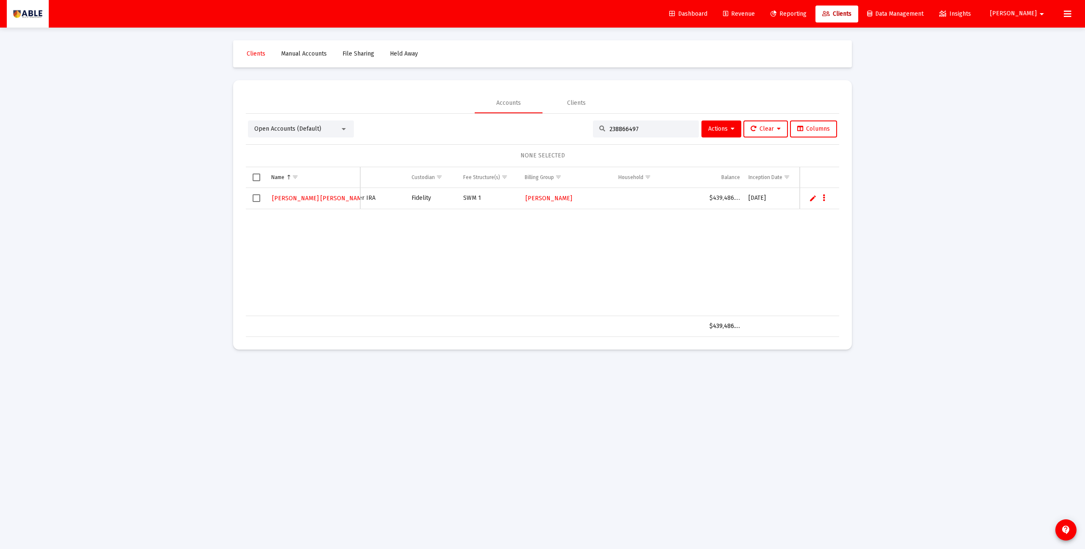
type input "238866497"
click at [755, 11] on span "Revenue" at bounding box center [739, 13] width 32 height 7
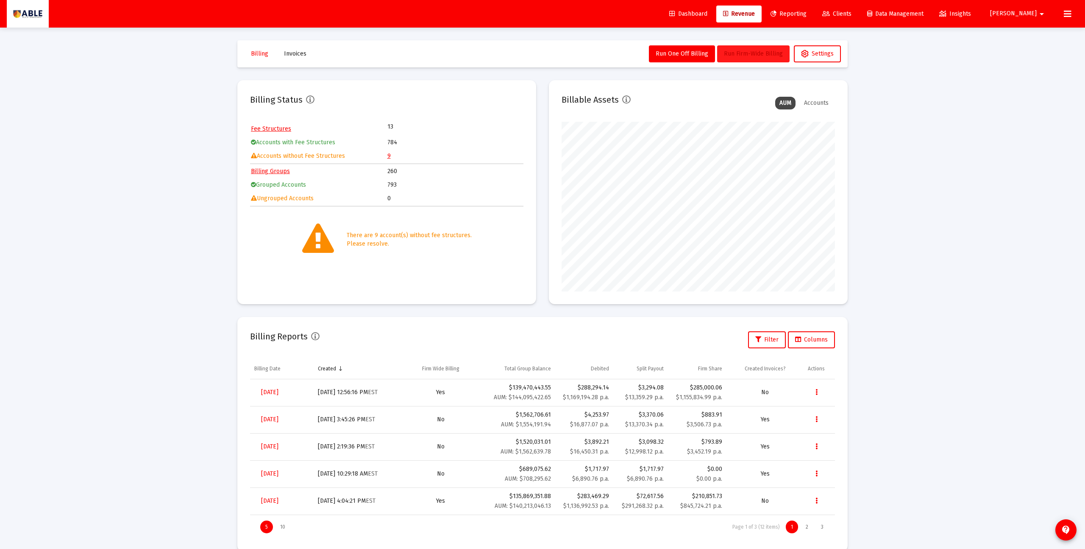
click at [751, 56] on span "Run Firm-Wide Billing" at bounding box center [753, 53] width 59 height 7
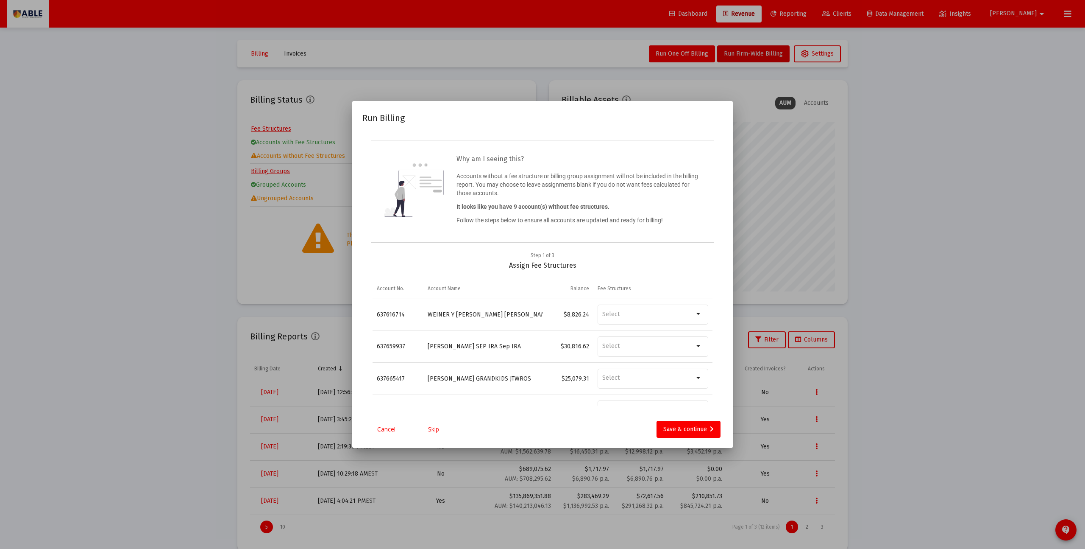
click at [429, 418] on link "Skip" at bounding box center [433, 429] width 42 height 8
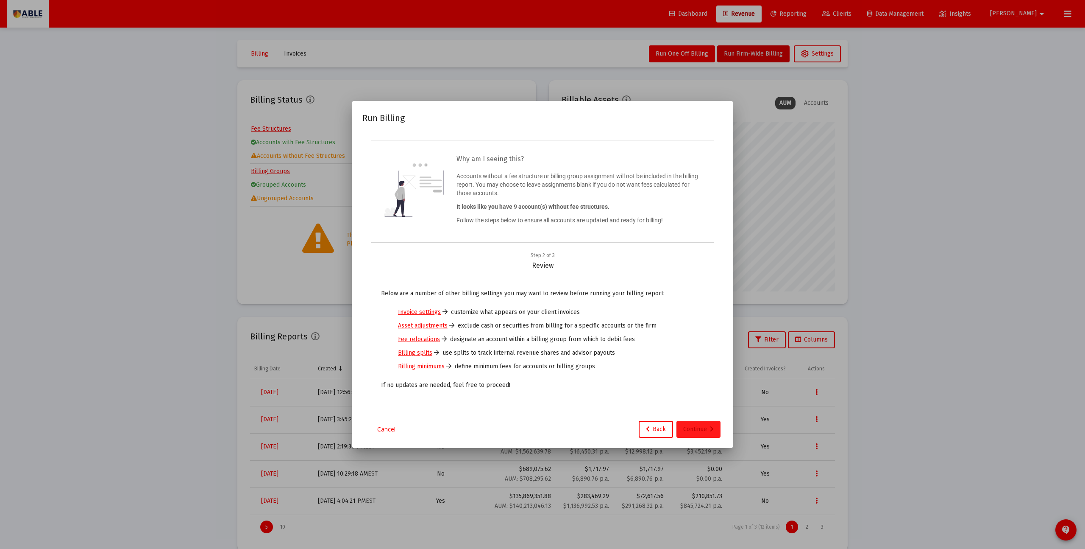
click at [687, 418] on div "Continue" at bounding box center [698, 429] width 31 height 17
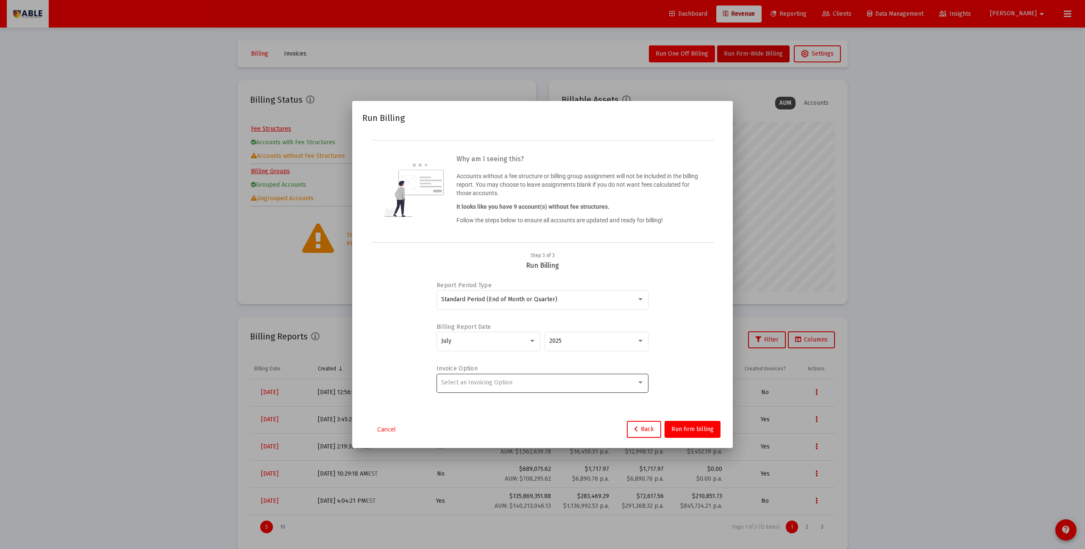
click at [546, 388] on div "Select an Invoicing Option" at bounding box center [542, 382] width 203 height 21
click at [548, 380] on span "No Invoice" at bounding box center [542, 382] width 203 height 18
click at [697, 418] on span "Run firm billing" at bounding box center [692, 428] width 42 height 7
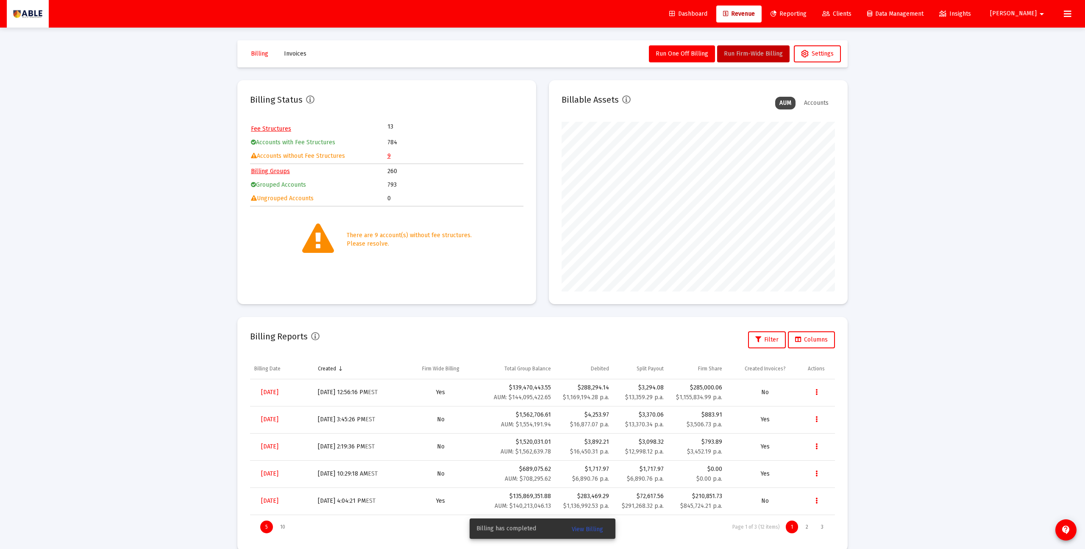
click at [595, 418] on span "View Billing" at bounding box center [587, 528] width 31 height 7
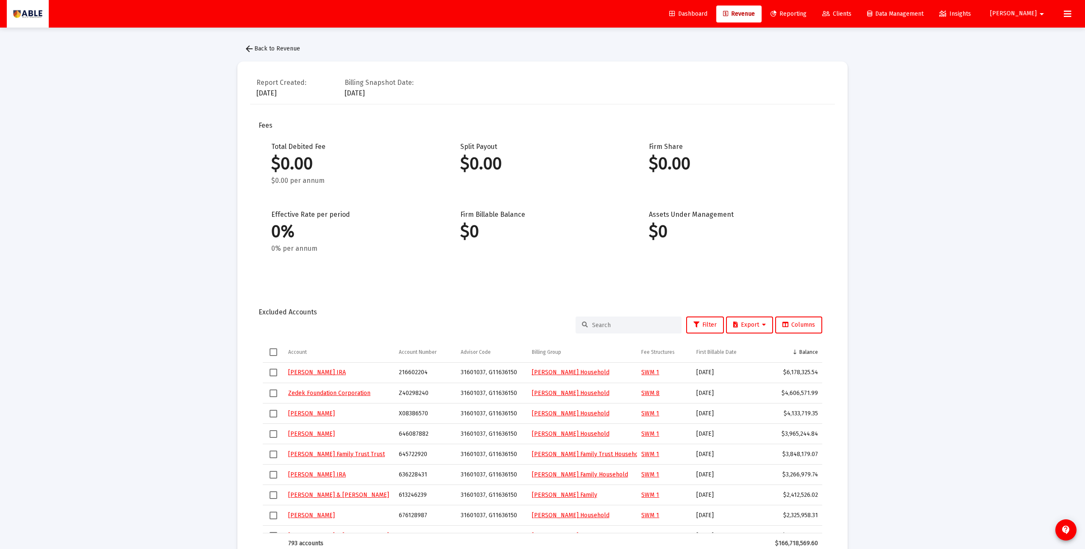
scroll to position [0, 0]
click at [275, 50] on span "arrow_back Back to Revenue" at bounding box center [272, 48] width 56 height 7
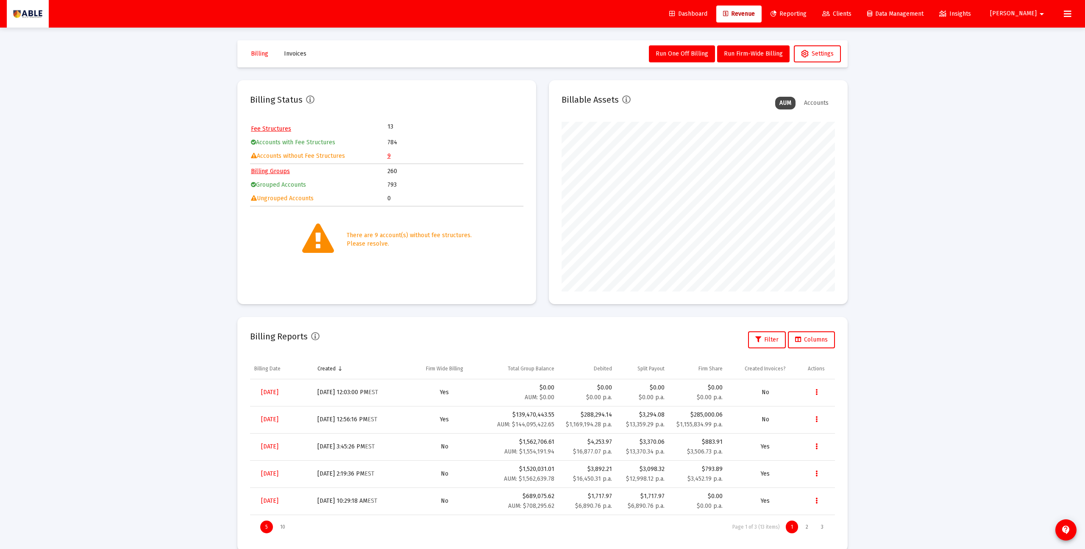
scroll to position [5, 0]
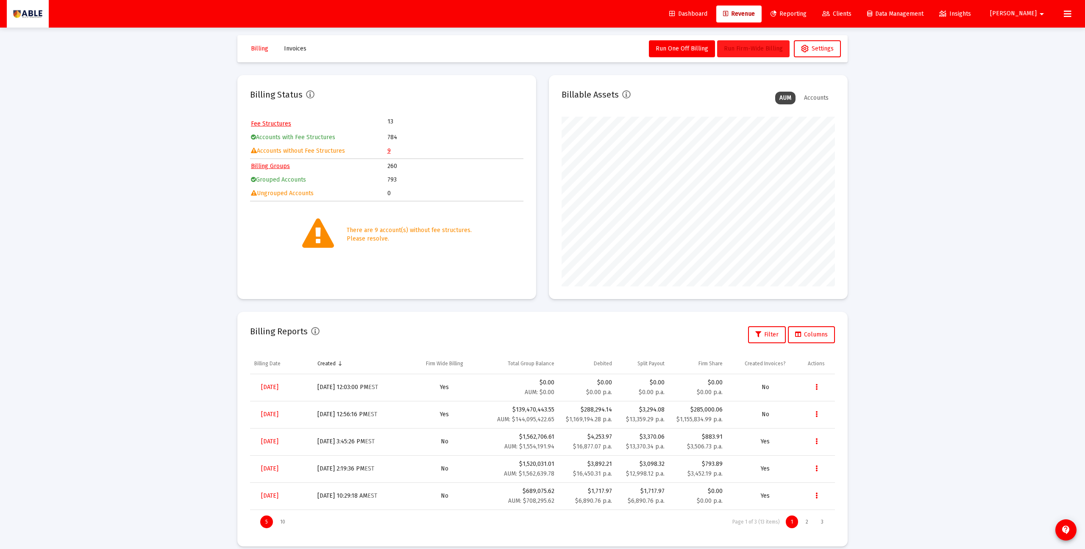
click at [741, 51] on span "Run Firm-Wide Billing" at bounding box center [753, 48] width 59 height 7
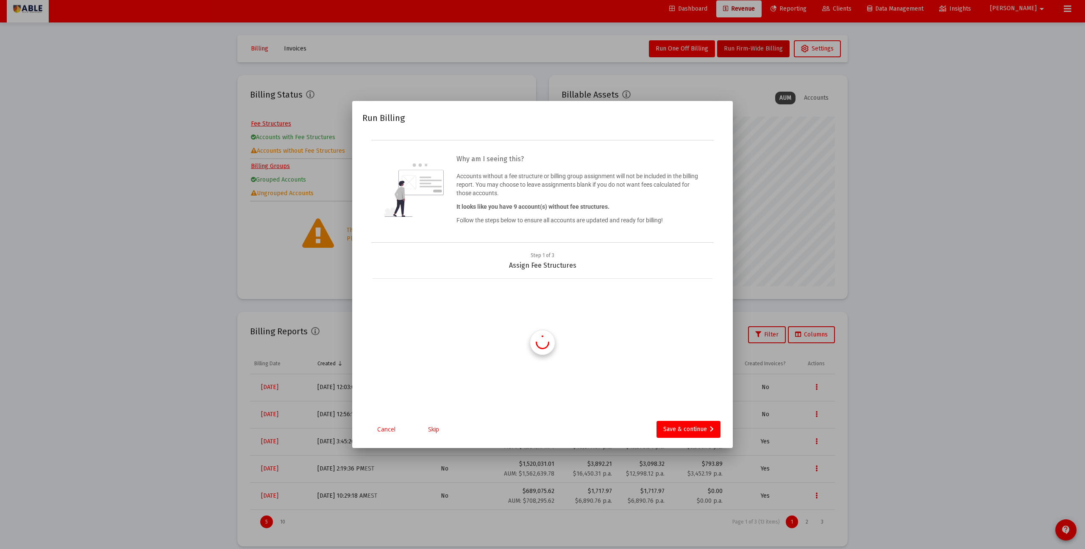
scroll to position [0, 0]
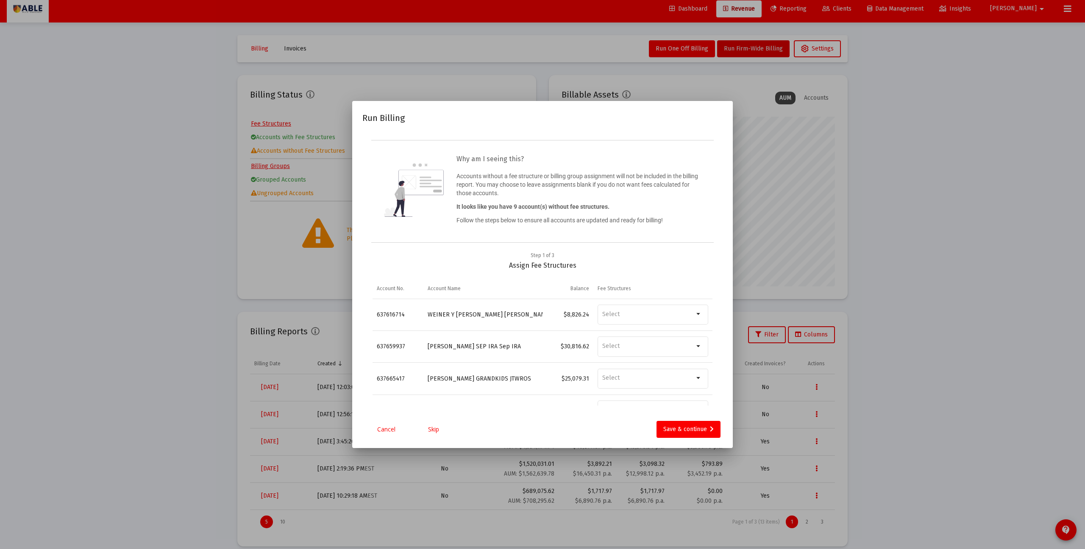
click at [432, 418] on link "Skip" at bounding box center [433, 429] width 42 height 8
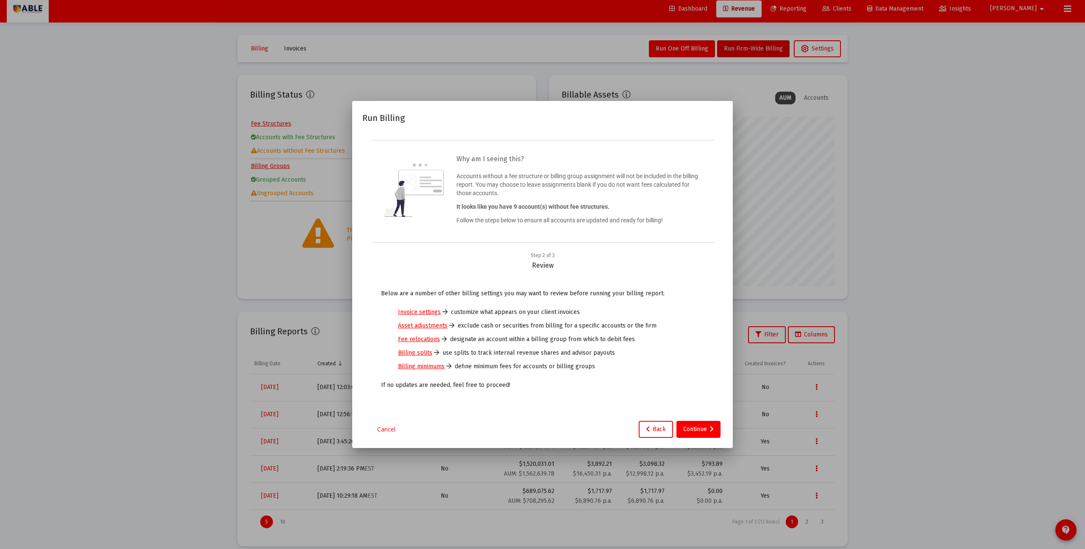
click at [721, 418] on app-atlas-submit-button "Continue" at bounding box center [700, 429] width 46 height 17
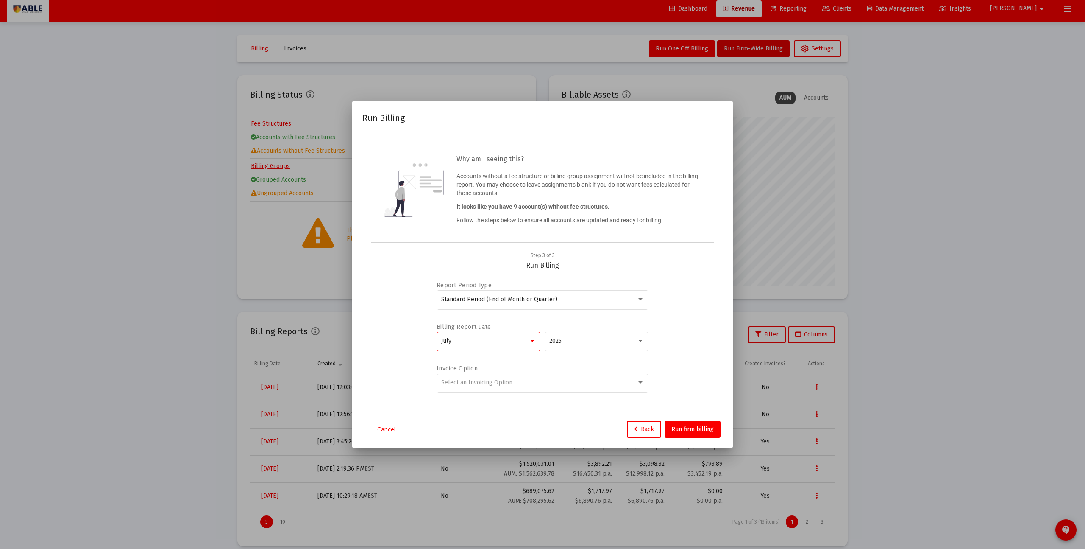
click at [495, 341] on div "July" at bounding box center [484, 340] width 87 height 7
click at [474, 318] on span "June" at bounding box center [488, 323] width 95 height 18
drag, startPoint x: 685, startPoint y: 431, endPoint x: 523, endPoint y: 381, distance: 169.5
click at [523, 381] on div "Run Billing Why am I seeing this? Accounts without a fee structure or billing g…" at bounding box center [542, 274] width 360 height 326
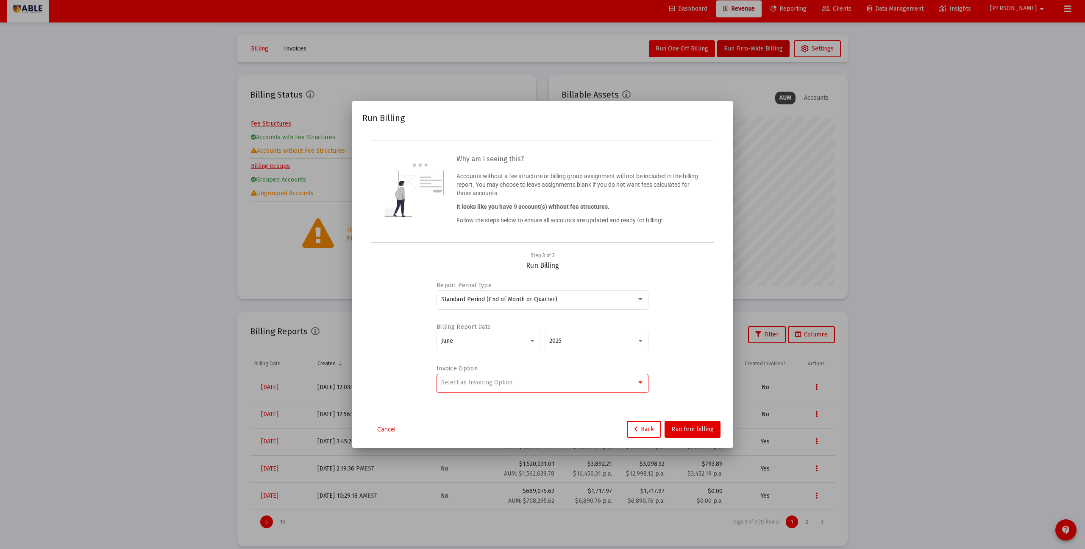
click at [523, 381] on div "Select an Invoicing Option" at bounding box center [538, 382] width 195 height 7
click at [499, 384] on span "No Invoice" at bounding box center [542, 382] width 203 height 18
click at [686, 418] on span "Run firm billing" at bounding box center [692, 428] width 42 height 7
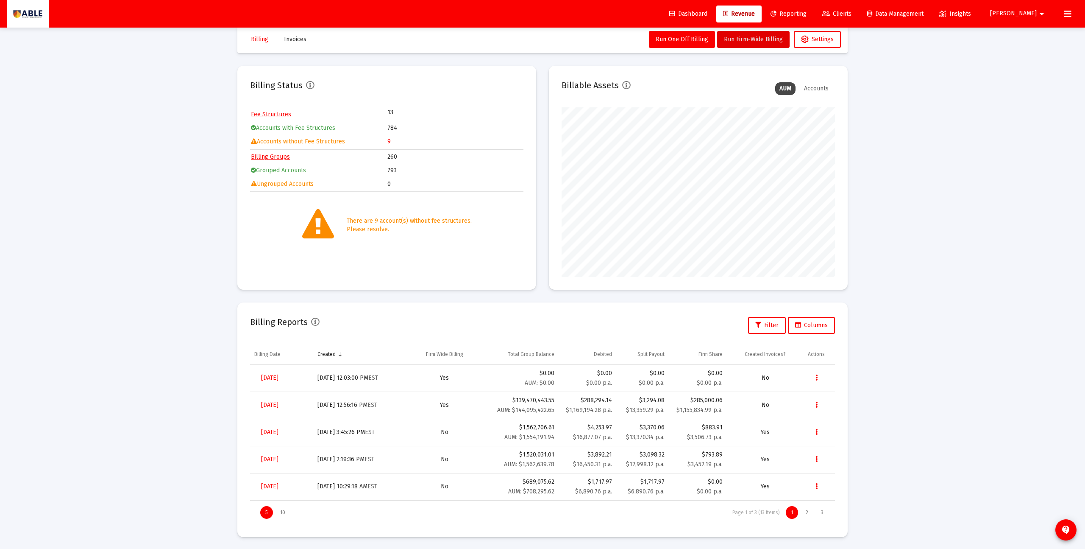
scroll to position [12, 0]
click at [387, 142] on table "Fee Structures 13 Accounts with Fee Structures 784 Accounts without Fee Structu…" at bounding box center [386, 130] width 273 height 42
click at [387, 143] on link "9" at bounding box center [388, 143] width 3 height 7
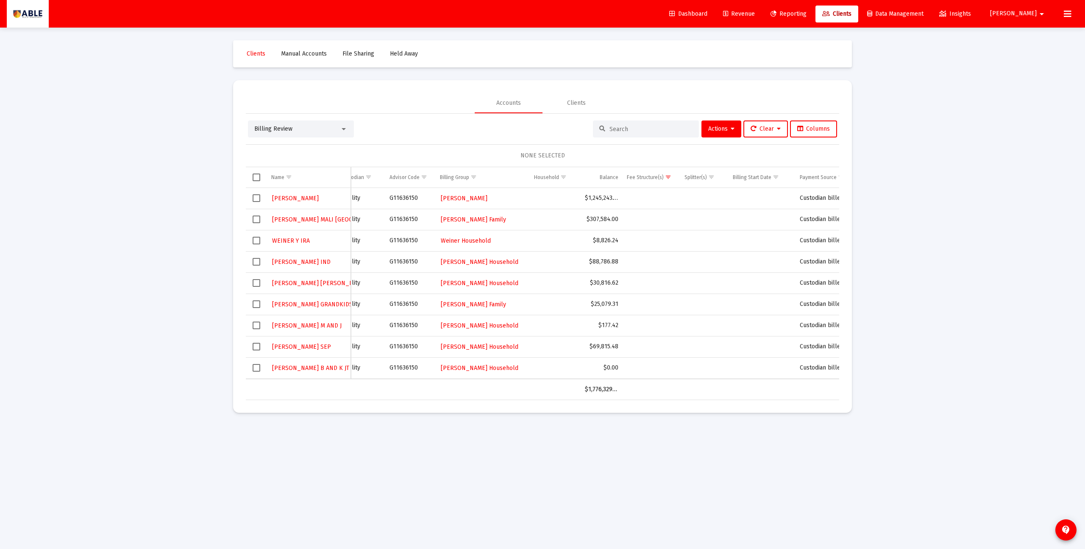
scroll to position [0, 118]
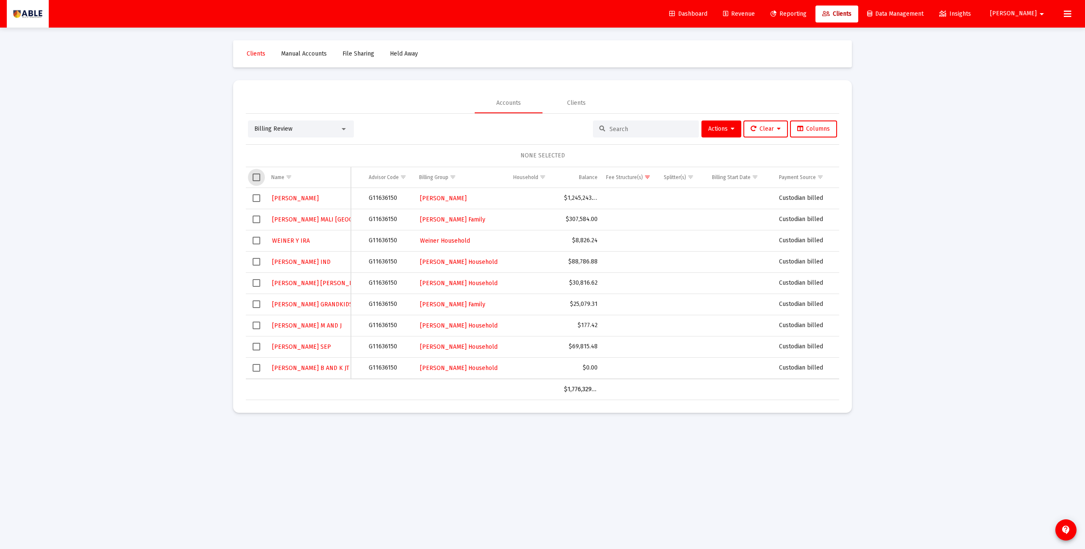
click at [254, 176] on span "Select all" at bounding box center [257, 177] width 8 height 8
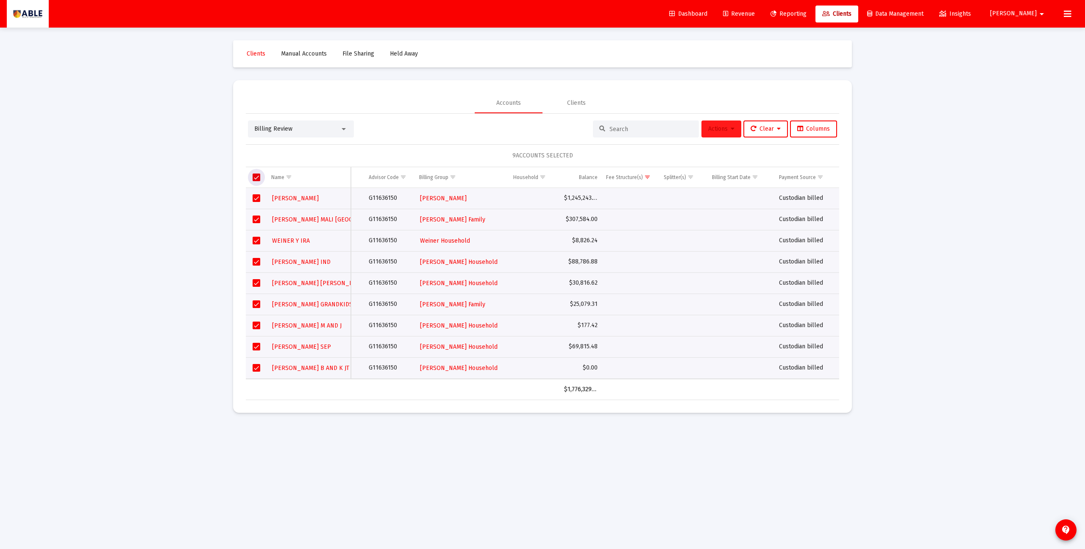
click at [725, 128] on span "Actions" at bounding box center [721, 128] width 26 height 7
click at [816, 212] on button "Export Selected" at bounding box center [815, 212] width 58 height 20
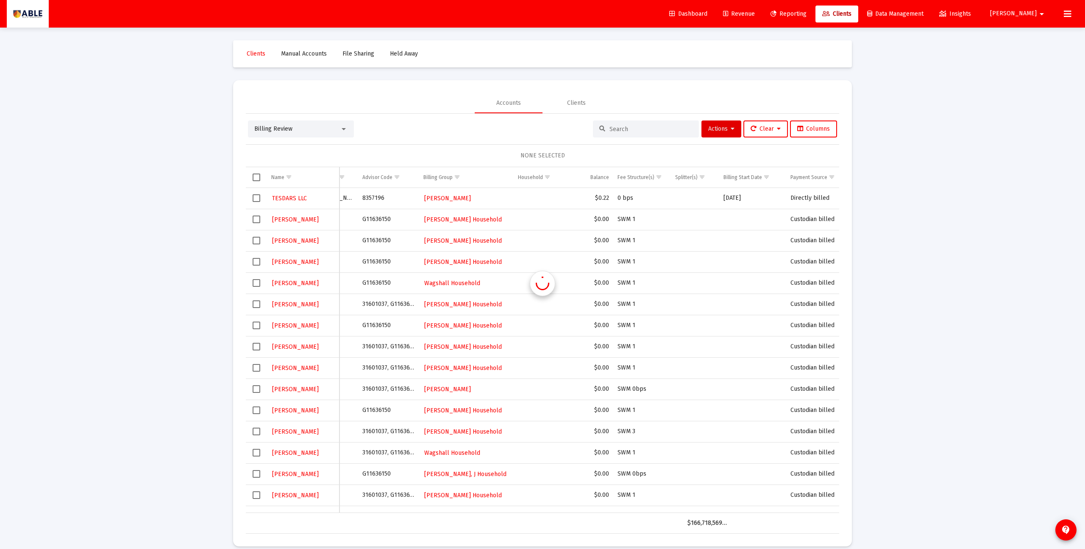
scroll to position [0, 119]
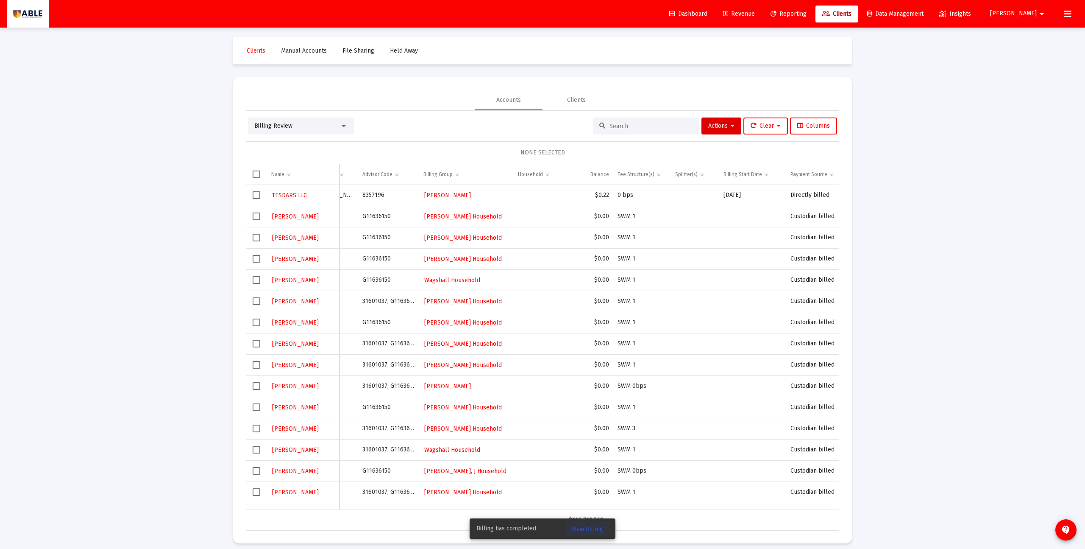
click at [588, 418] on span "View Billing" at bounding box center [587, 528] width 31 height 7
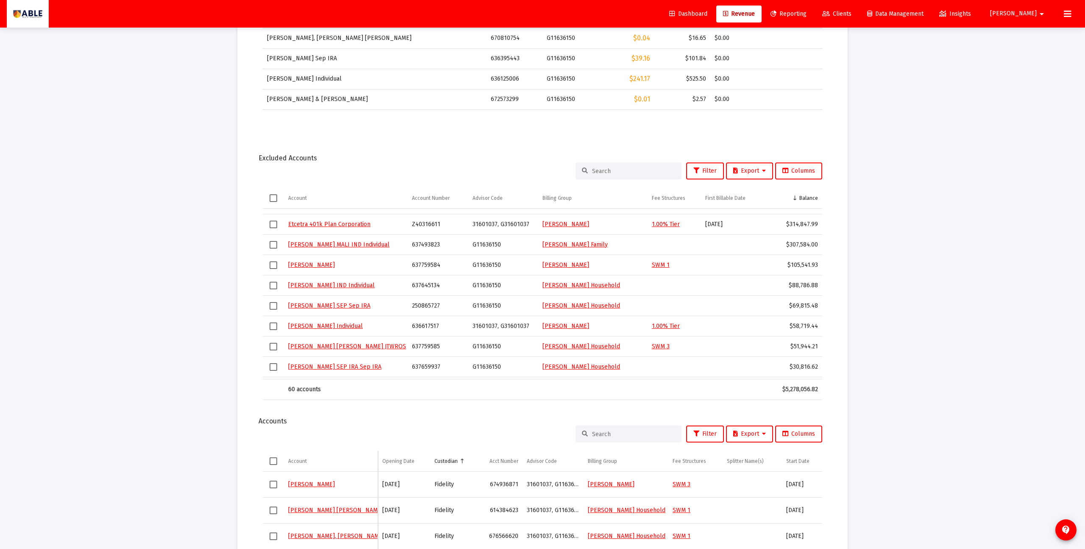
scroll to position [78, 0]
click at [463, 418] on span "Column Custodian" at bounding box center [462, 460] width 6 height 6
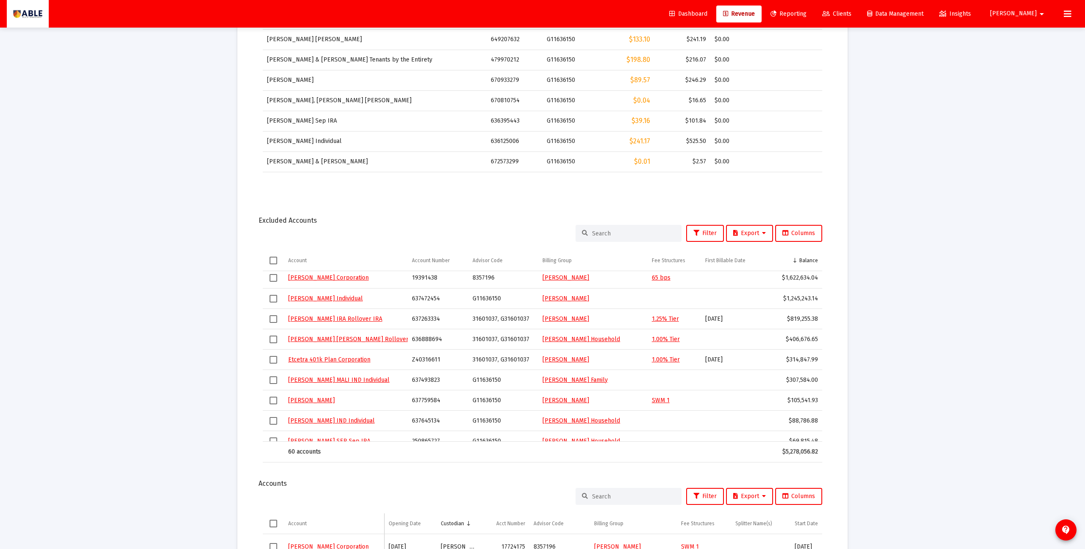
scroll to position [0, 0]
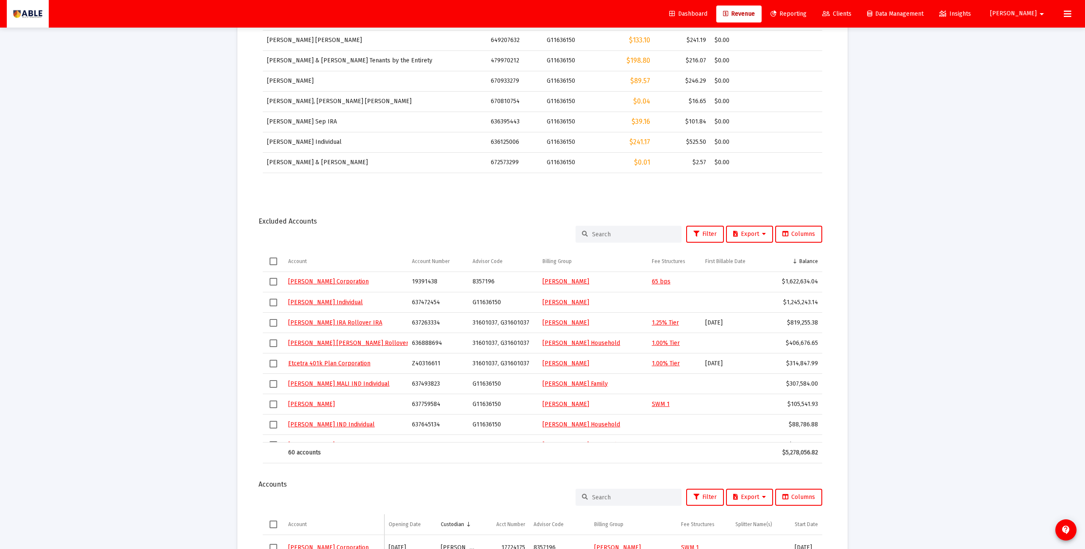
drag, startPoint x: 508, startPoint y: 283, endPoint x: 472, endPoint y: 282, distance: 36.5
click at [472, 282] on td "8357196" at bounding box center [503, 282] width 70 height 20
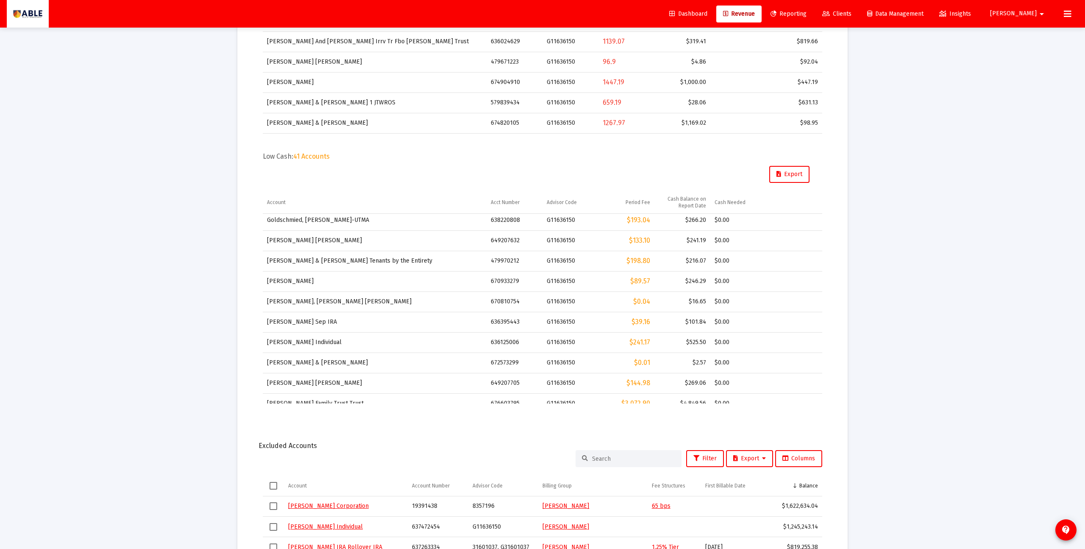
scroll to position [560, 0]
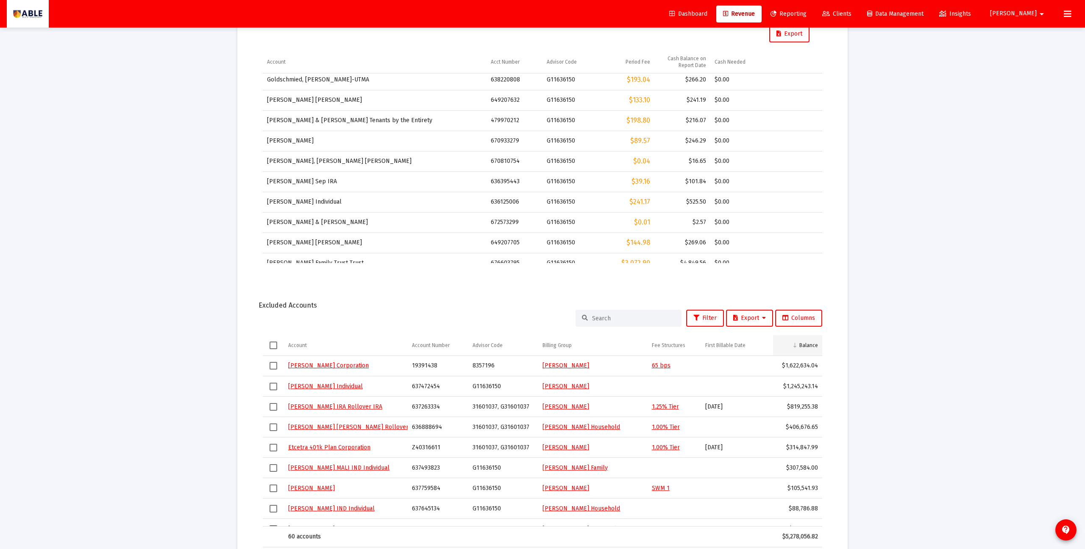
click at [802, 345] on div "Balance" at bounding box center [809, 345] width 19 height 7
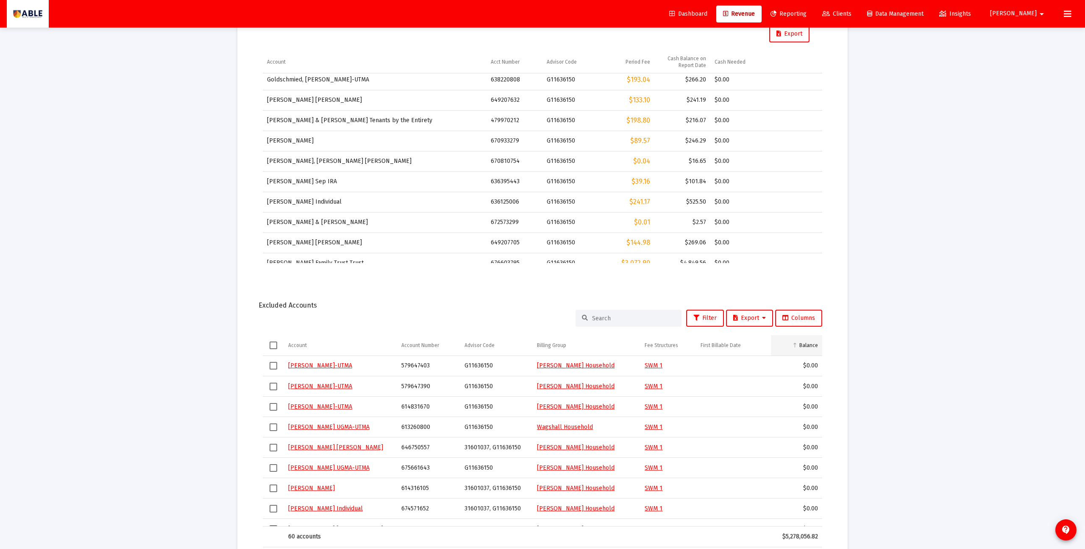
click at [802, 345] on div "Balance" at bounding box center [809, 345] width 19 height 7
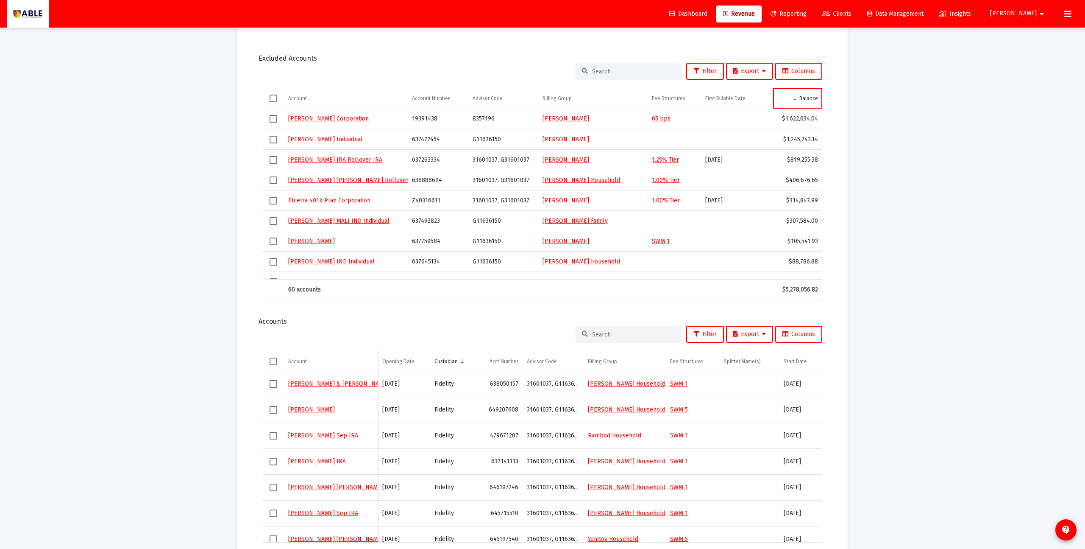
scroll to position [782, 0]
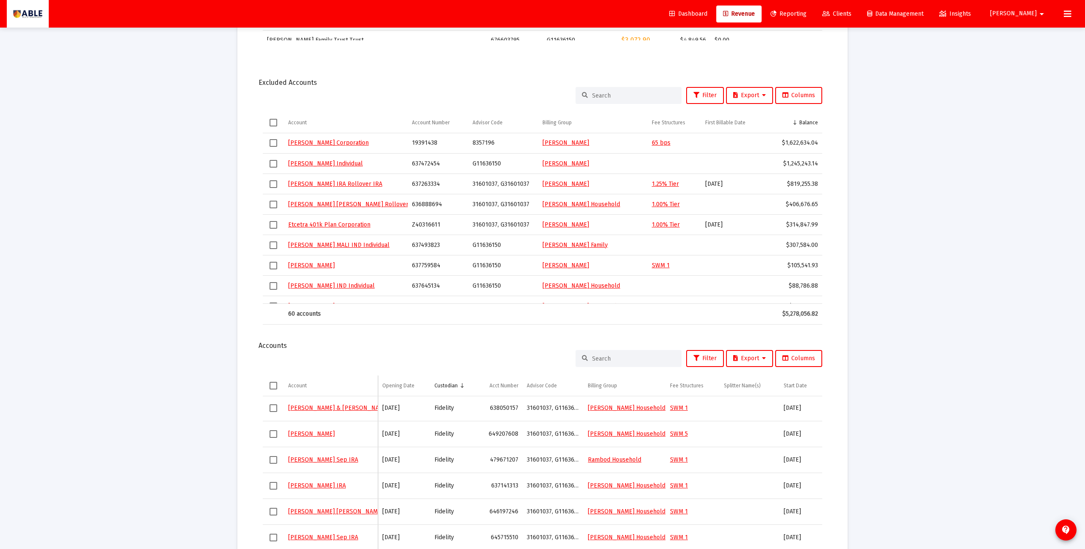
drag, startPoint x: 784, startPoint y: 143, endPoint x: 794, endPoint y: 146, distance: 10.9
click at [818, 145] on div "$1,622,634.04" at bounding box center [797, 143] width 41 height 8
click at [710, 145] on td "Data grid" at bounding box center [737, 143] width 72 height 20
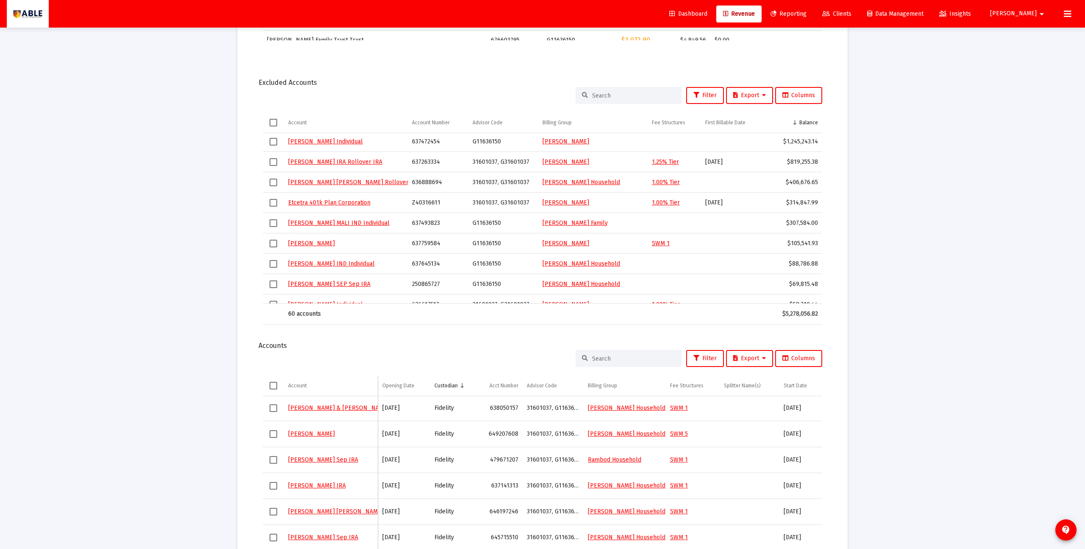
scroll to position [22, 0]
click at [270, 85] on div "Excluded Accounts" at bounding box center [543, 82] width 568 height 8
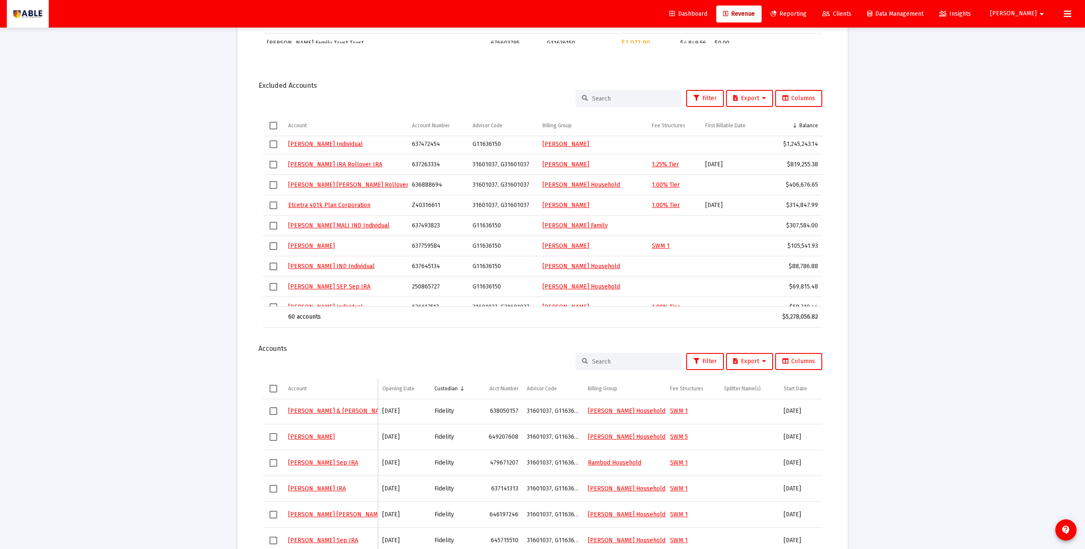
drag, startPoint x: 303, startPoint y: 83, endPoint x: 252, endPoint y: 79, distance: 51.0
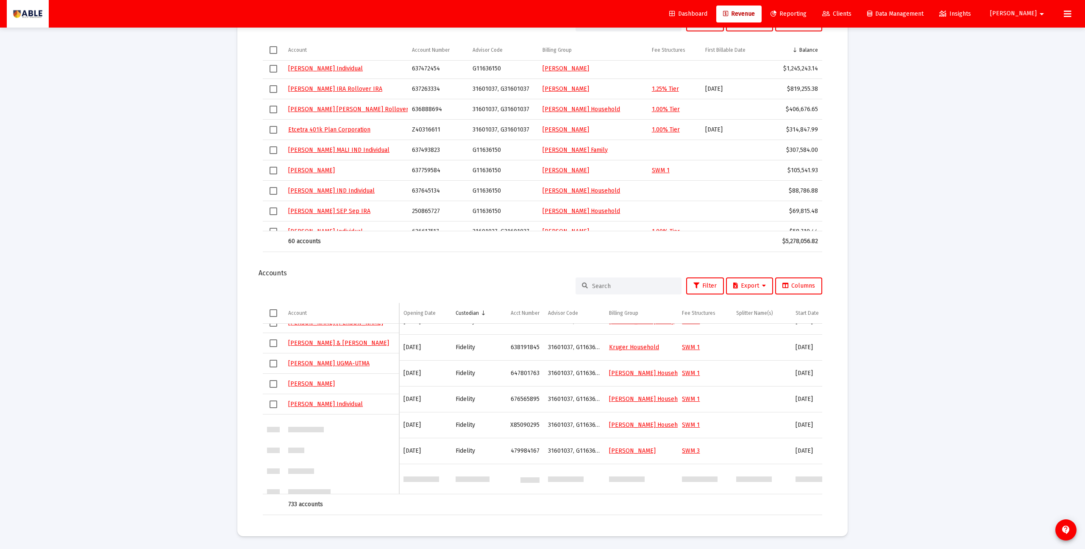
scroll to position [1340, 0]
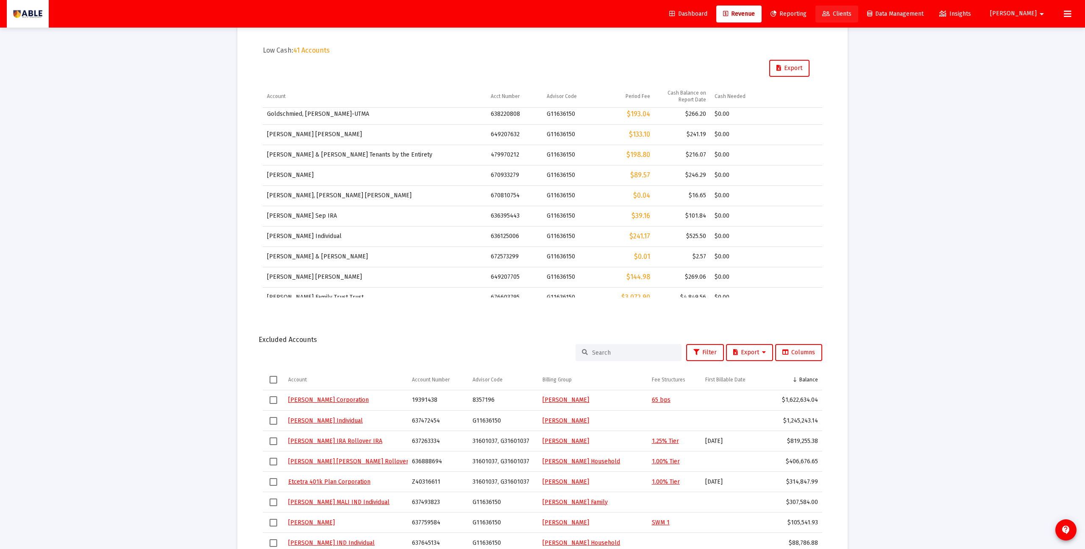
click at [852, 14] on span "Clients" at bounding box center [836, 13] width 29 height 7
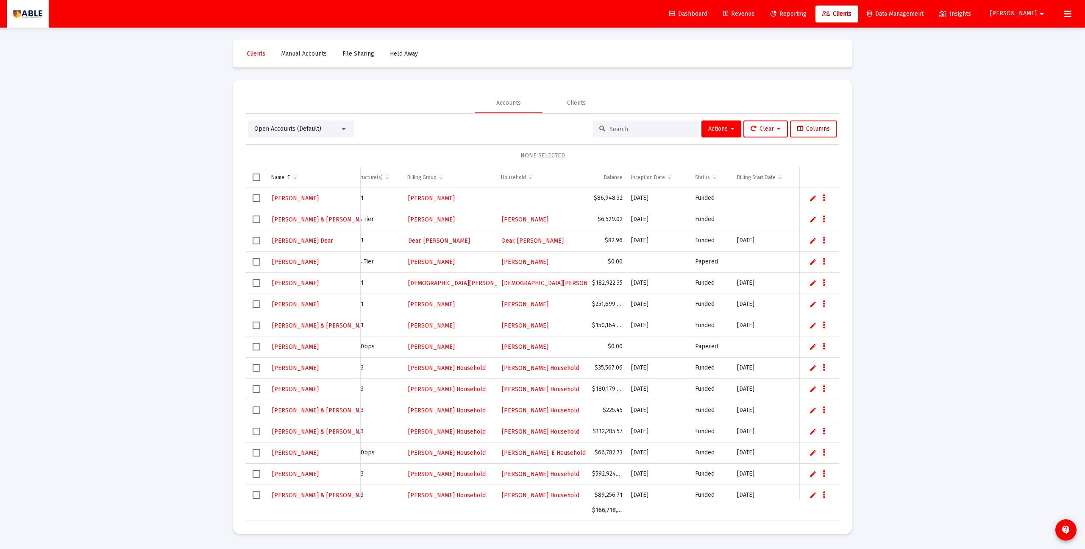
click at [810, 129] on span "Columns" at bounding box center [813, 128] width 33 height 7
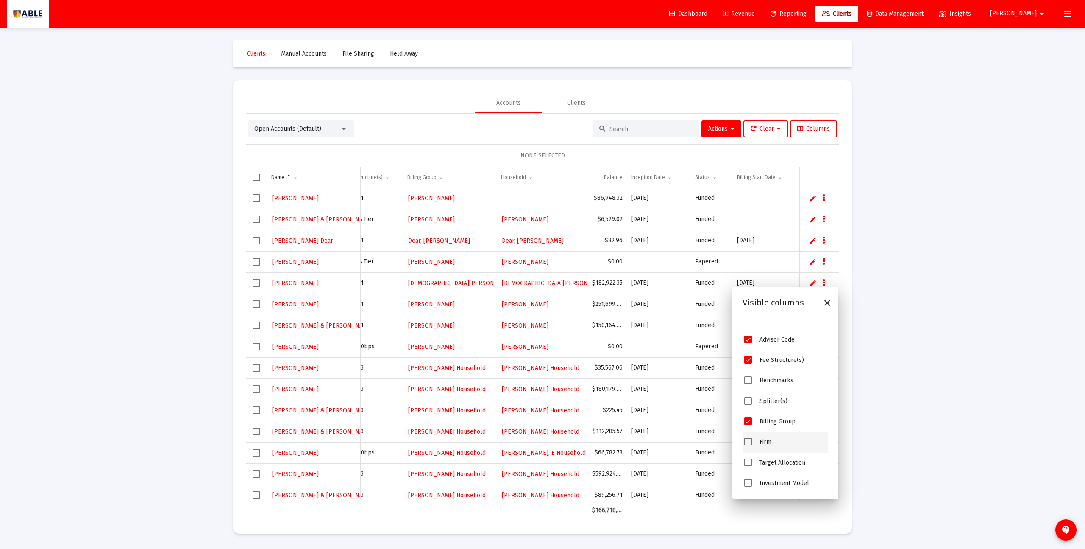
click at [763, 418] on span "Firm" at bounding box center [766, 441] width 12 height 7
click at [748, 418] on span "Firm" at bounding box center [748, 441] width 8 height 8
click at [759, 171] on td "Billing Start Date" at bounding box center [766, 177] width 67 height 20
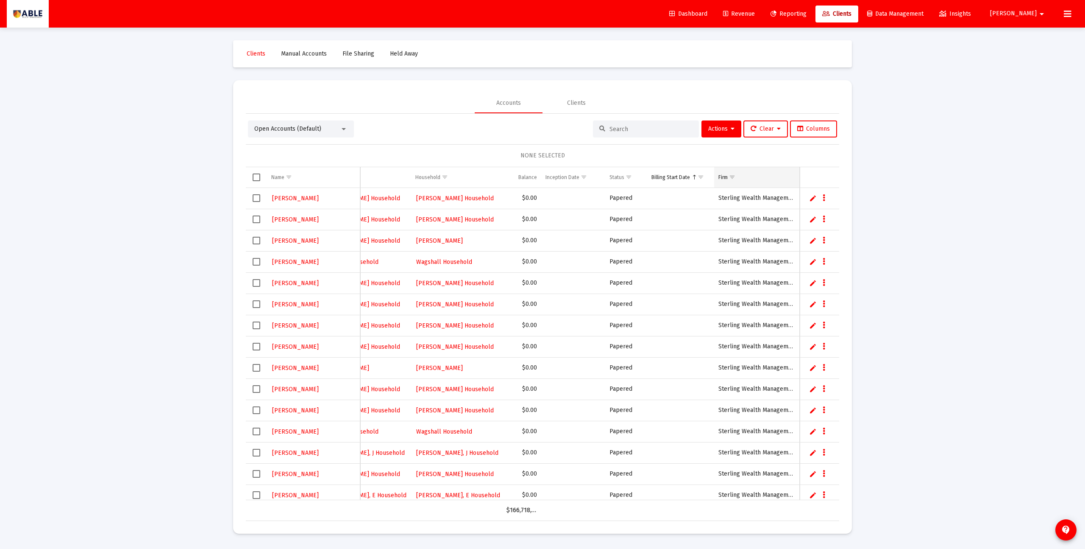
click at [722, 176] on div "Firm" at bounding box center [723, 177] width 9 height 7
click at [735, 179] on span "Show filter options for column 'Firm'" at bounding box center [738, 177] width 6 height 6
click at [724, 178] on div "Firm" at bounding box center [723, 177] width 9 height 7
click at [621, 127] on input at bounding box center [651, 128] width 83 height 7
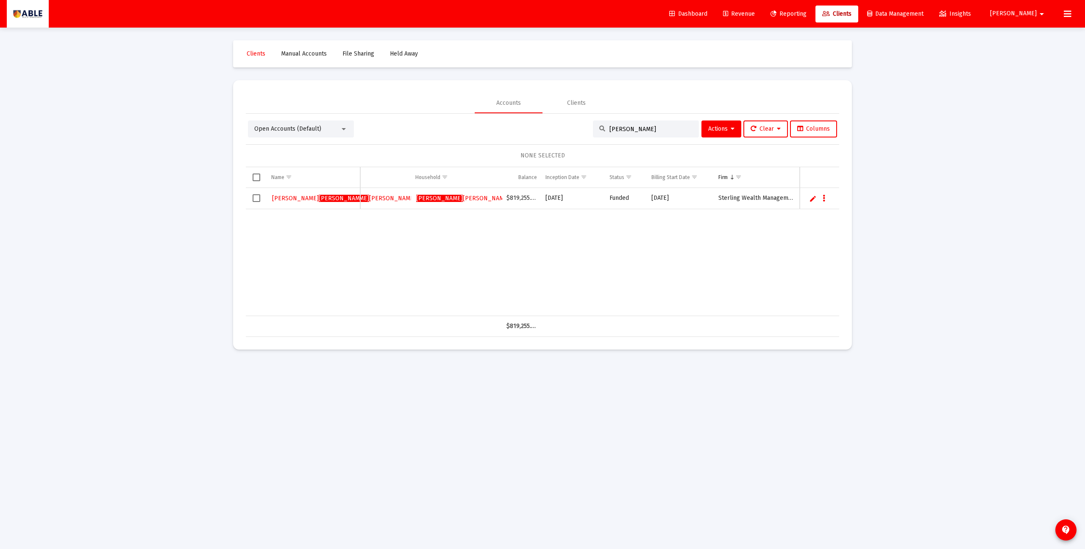
type input "rott"
click at [825, 198] on icon "Data grid" at bounding box center [824, 198] width 3 height 10
click at [911, 320] on button "Account Status" at bounding box center [927, 317] width 63 height 20
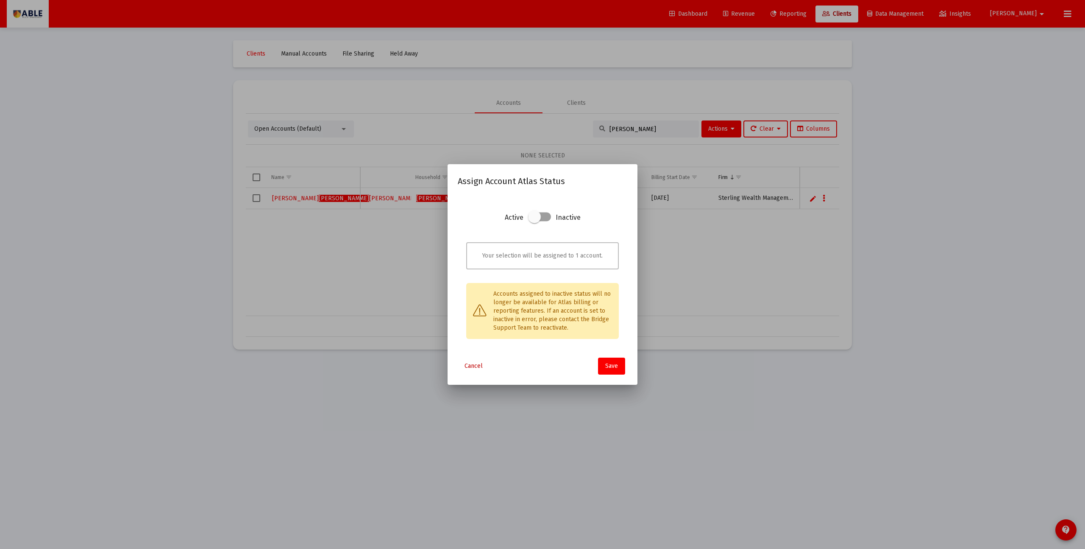
click at [472, 368] on span "Cancel" at bounding box center [474, 365] width 18 height 7
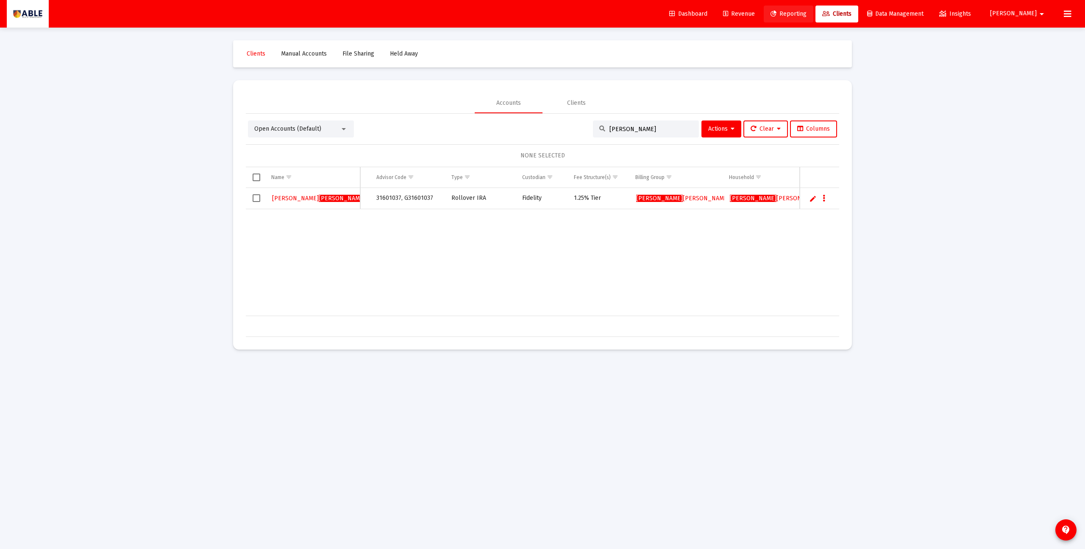
click at [777, 15] on icon at bounding box center [774, 14] width 6 height 6
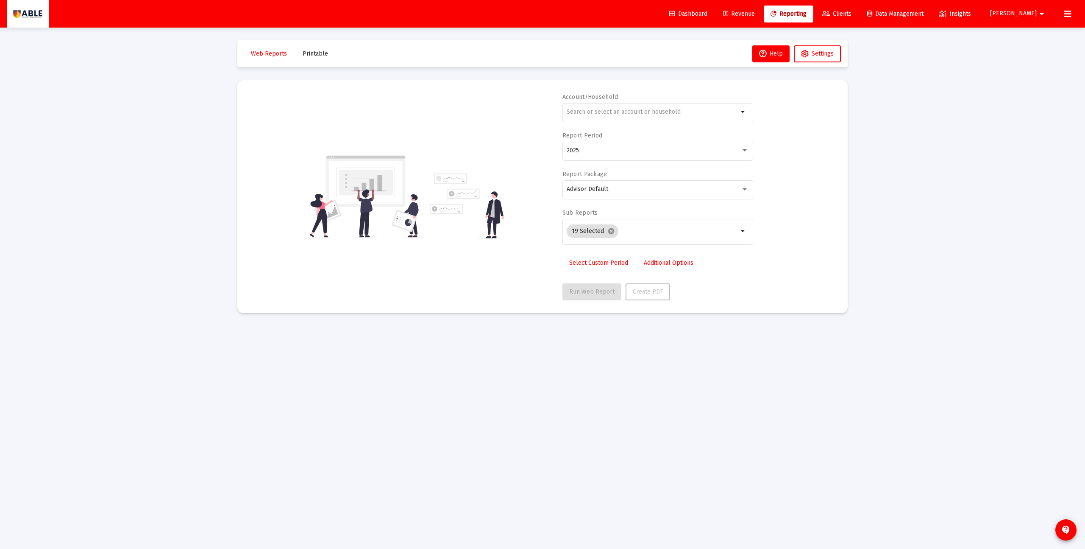
click at [755, 12] on span "Revenue" at bounding box center [739, 13] width 32 height 7
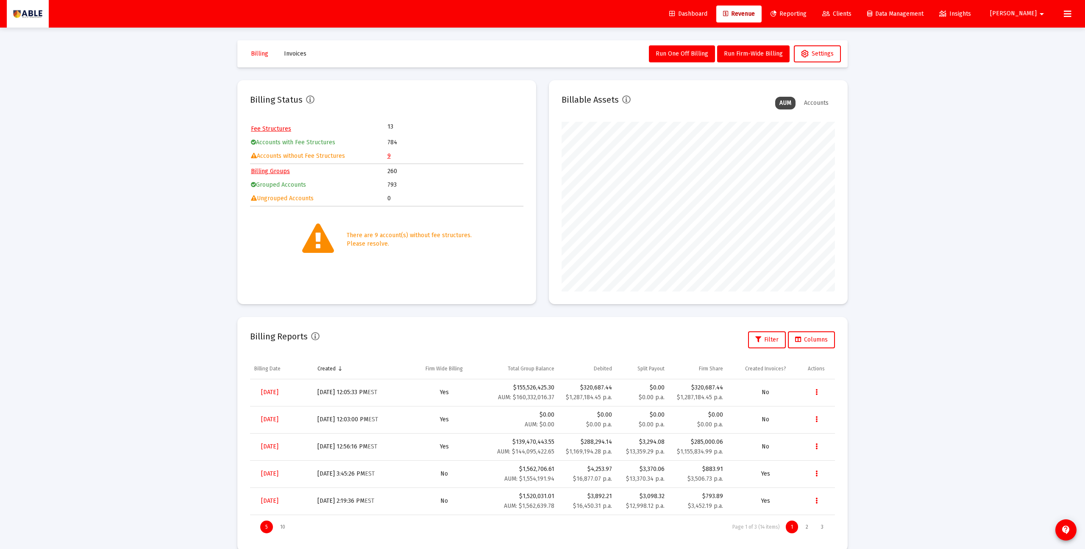
click at [389, 158] on link "9" at bounding box center [388, 155] width 3 height 7
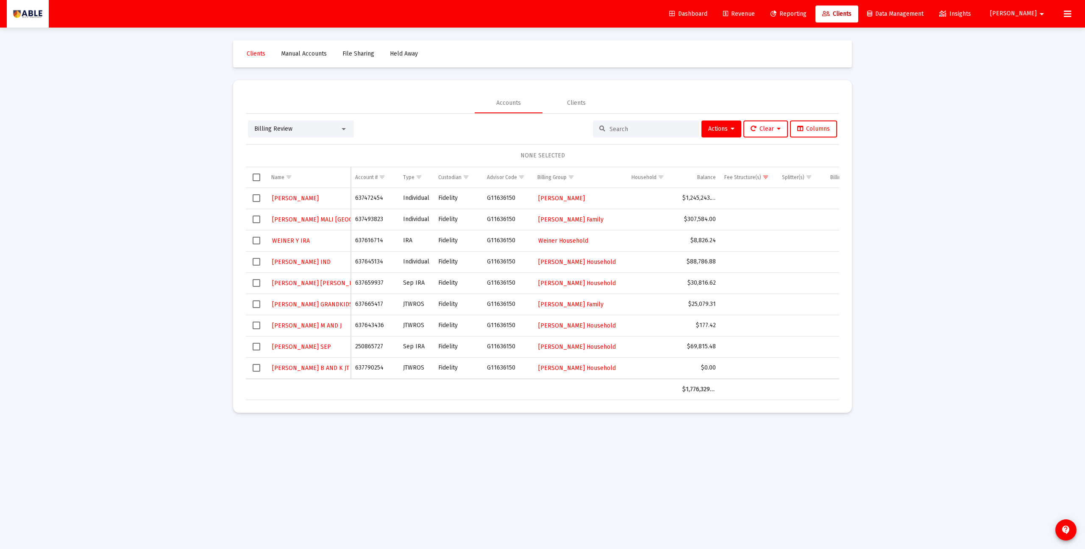
drag, startPoint x: 708, startPoint y: 388, endPoint x: 702, endPoint y: 391, distance: 6.8
click at [705, 392] on div "$1,776,329.09" at bounding box center [699, 389] width 33 height 8
drag, startPoint x: 695, startPoint y: 390, endPoint x: 704, endPoint y: 389, distance: 9.5
click at [704, 389] on div "$1,776,329.09" at bounding box center [699, 389] width 33 height 8
click at [730, 390] on td "Data grid" at bounding box center [749, 389] width 58 height 20
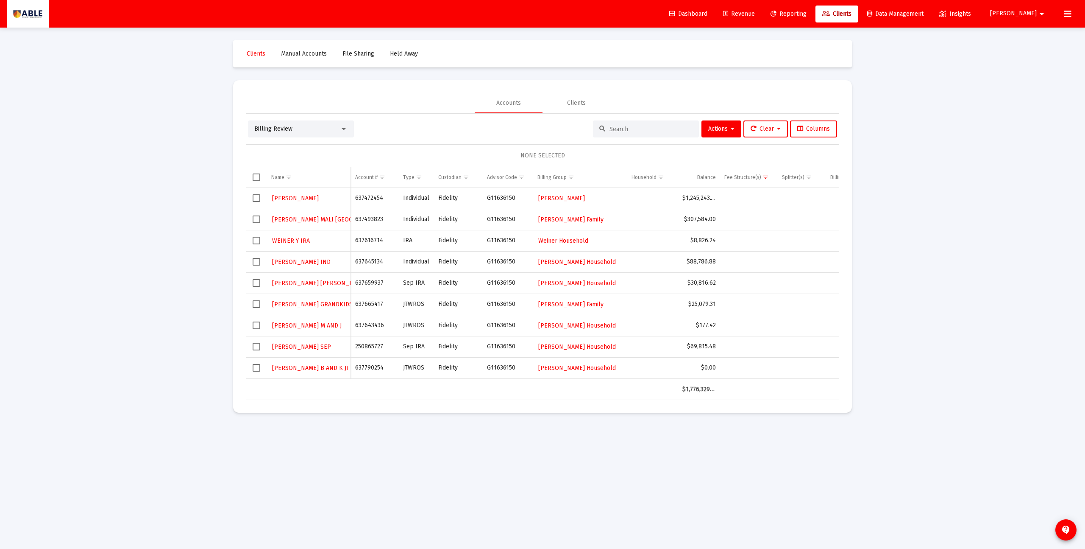
drag, startPoint x: 729, startPoint y: 390, endPoint x: 696, endPoint y: 380, distance: 34.4
click at [694, 387] on tr "$1,776,329.09" at bounding box center [602, 389] width 712 height 20
drag, startPoint x: 736, startPoint y: 229, endPoint x: 869, endPoint y: 390, distance: 208.4
click at [732, 328] on tbody "MOSES EDITH 637472454 Individual Fidelity G11636150 Rosenzweig Steven Household…" at bounding box center [602, 283] width 712 height 191
click at [911, 393] on div "Loading... Clients Manual Accounts File Sharing Held Away Accounts Clients Bill…" at bounding box center [542, 274] width 1085 height 549
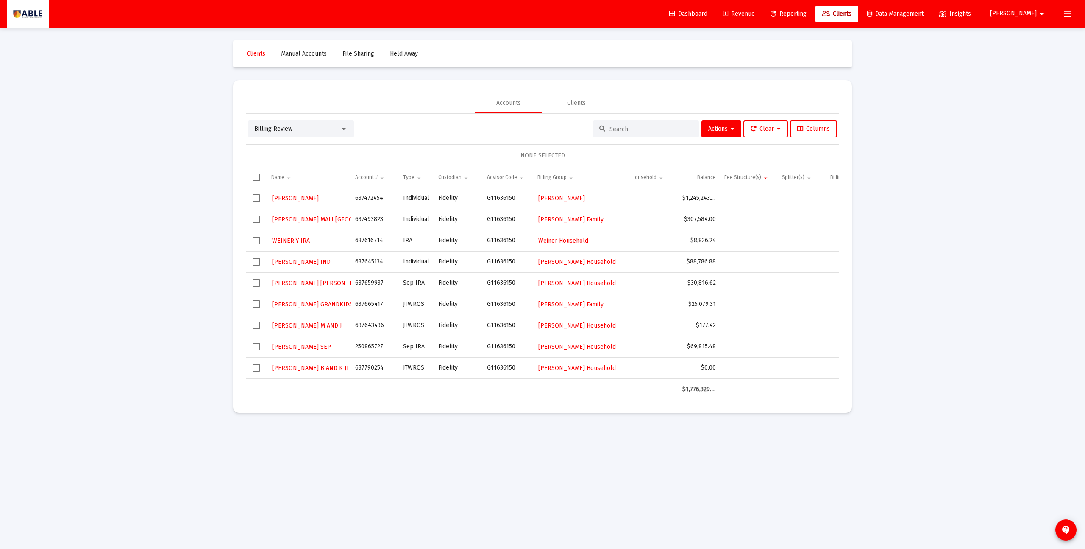
click at [297, 130] on div "Billing Review" at bounding box center [297, 129] width 86 height 8
click at [274, 90] on span "Open Accounts (Default)" at bounding box center [297, 93] width 86 height 18
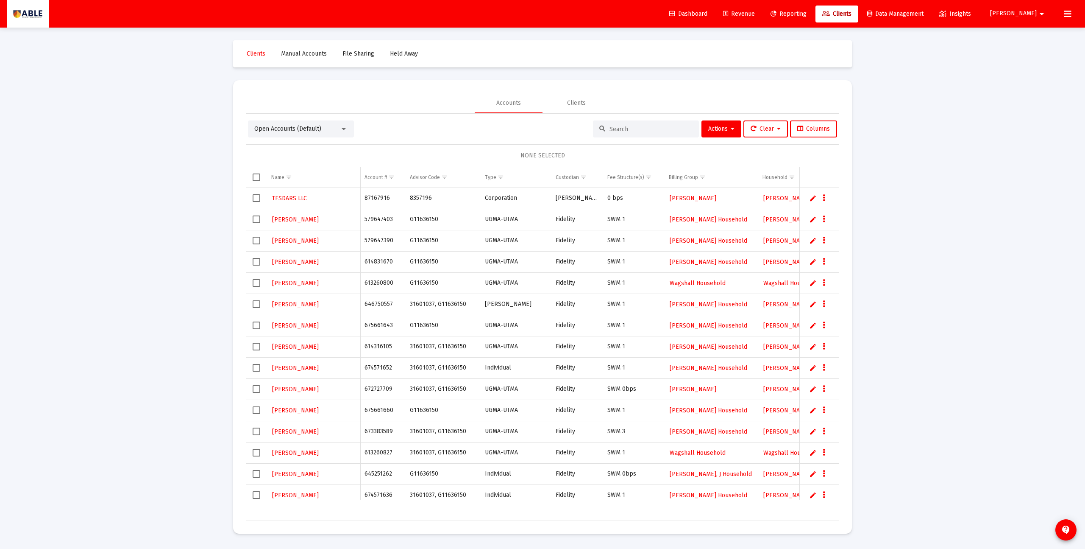
click at [610, 128] on input at bounding box center [651, 128] width 83 height 7
paste input "645438922"
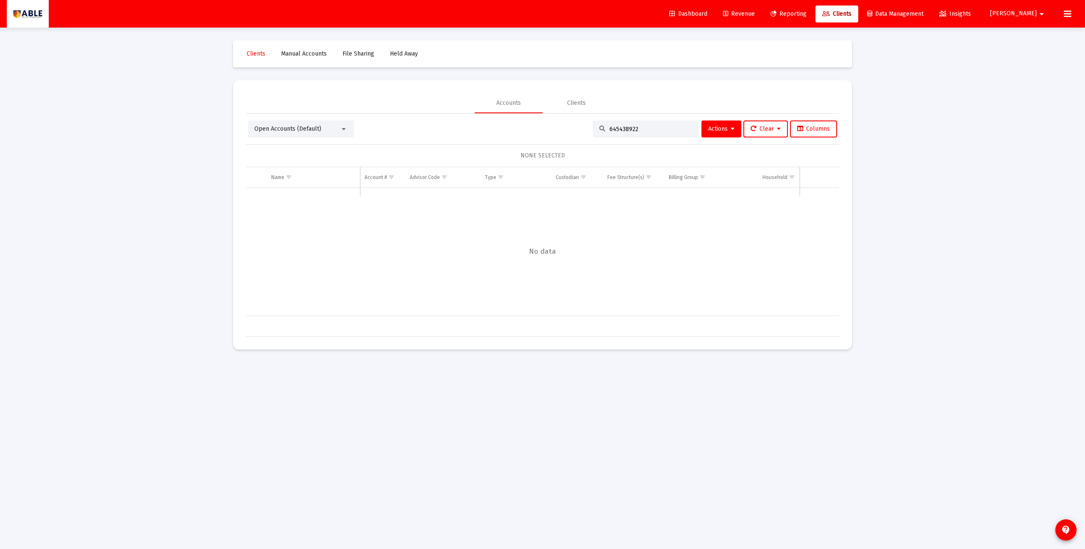
click at [294, 130] on span "Open Accounts (Default)" at bounding box center [287, 128] width 67 height 7
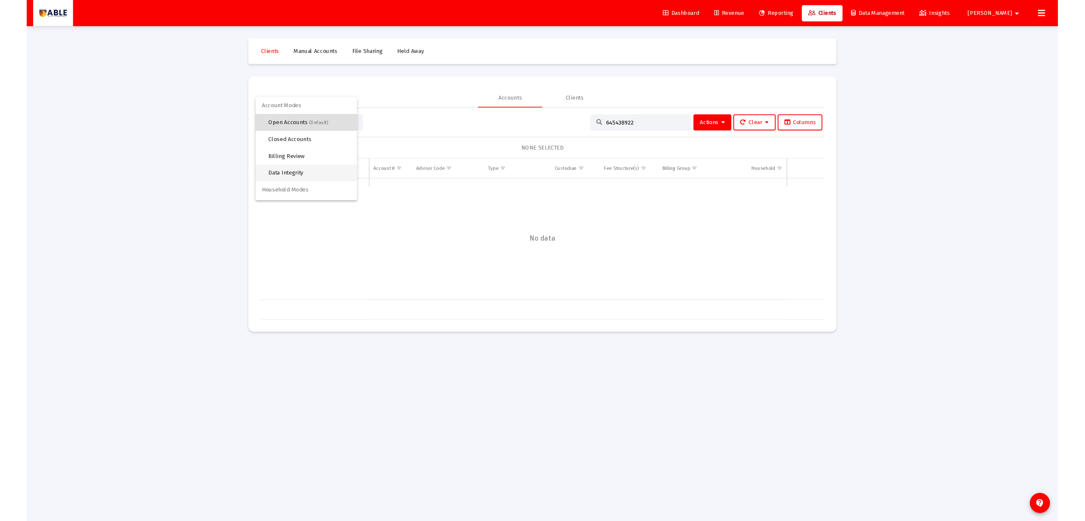
scroll to position [16, 0]
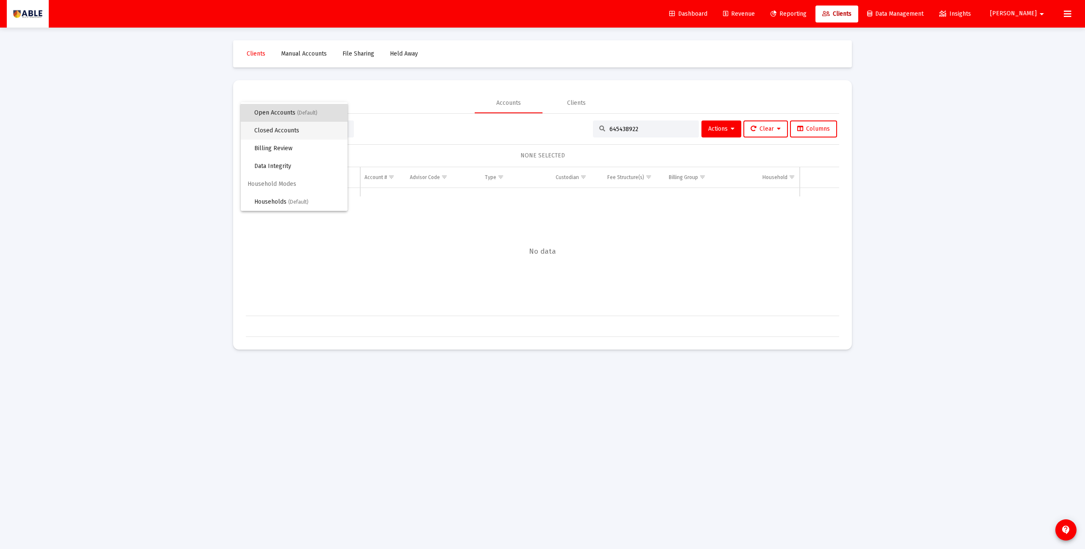
click at [290, 134] on span "Closed Accounts" at bounding box center [297, 131] width 86 height 18
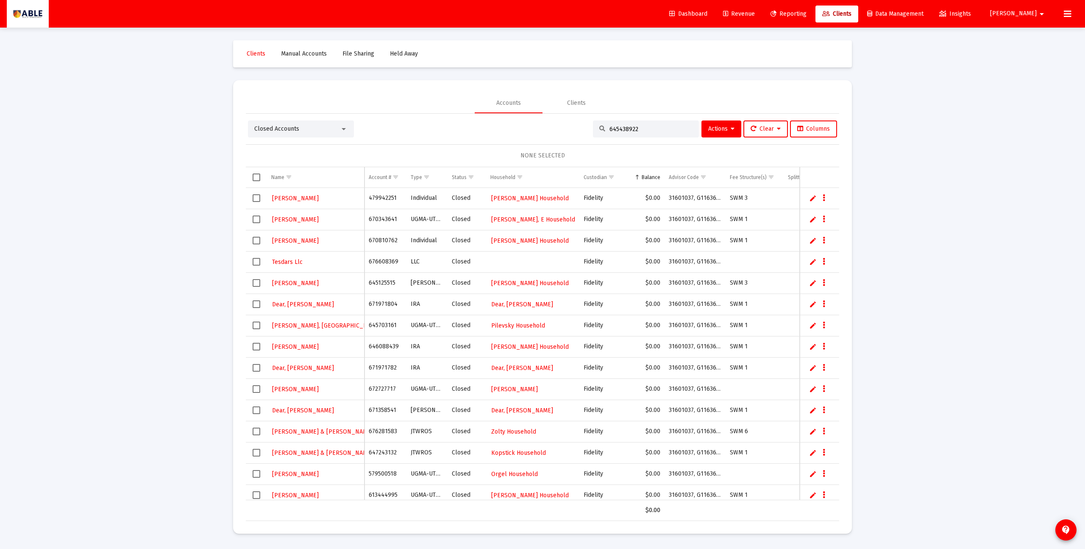
click at [645, 132] on div "645438922" at bounding box center [646, 128] width 106 height 17
click at [642, 128] on input "645438922" at bounding box center [651, 128] width 83 height 7
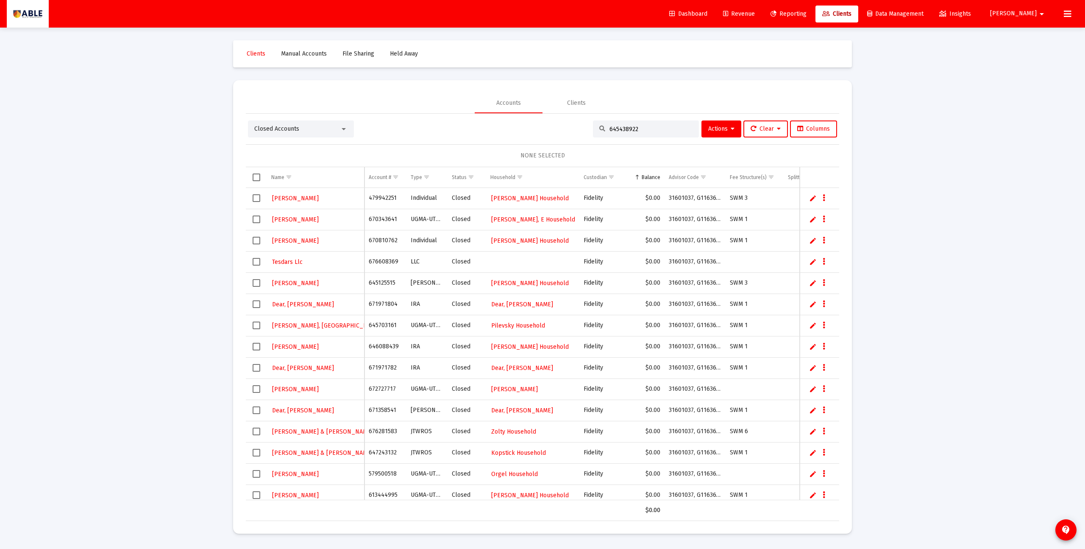
click at [642, 128] on input "645438922" at bounding box center [651, 128] width 83 height 7
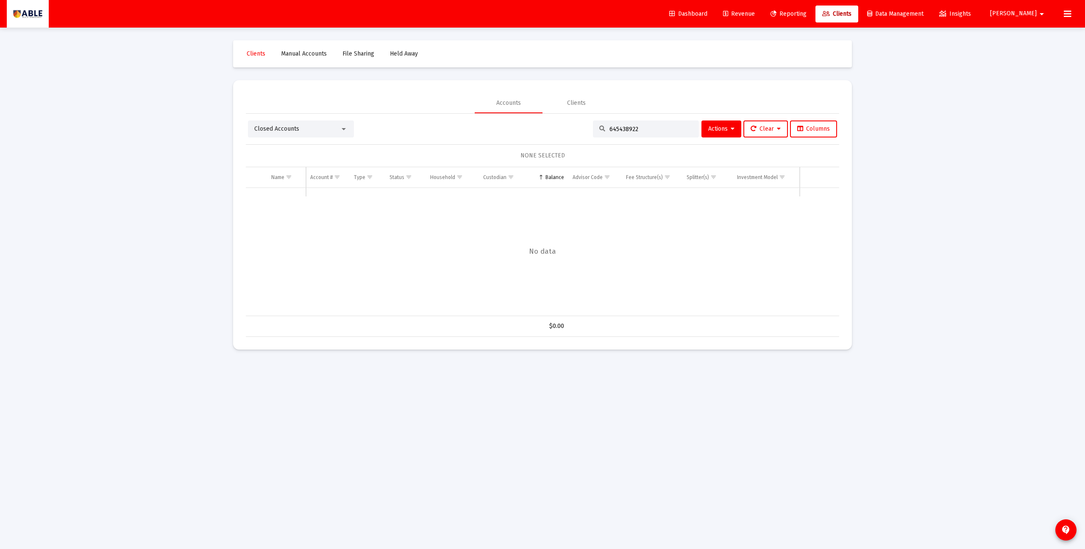
click at [323, 125] on div "Closed Accounts" at bounding box center [297, 129] width 86 height 8
click at [306, 110] on span "(Default)" at bounding box center [307, 111] width 20 height 6
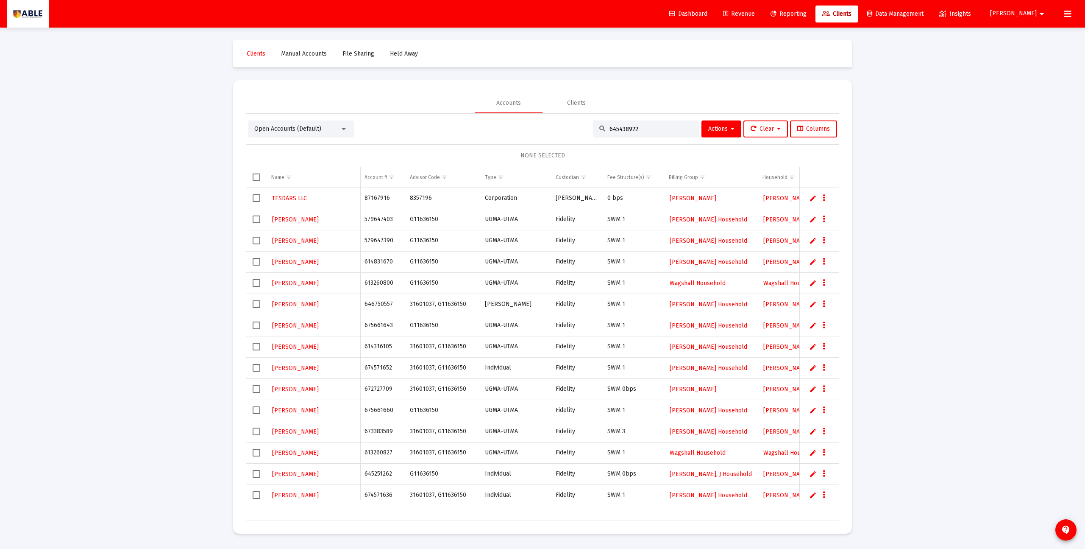
click at [653, 125] on input "645438922" at bounding box center [651, 128] width 83 height 7
click at [646, 130] on input "645438922" at bounding box center [651, 128] width 83 height 7
paste input "14293270"
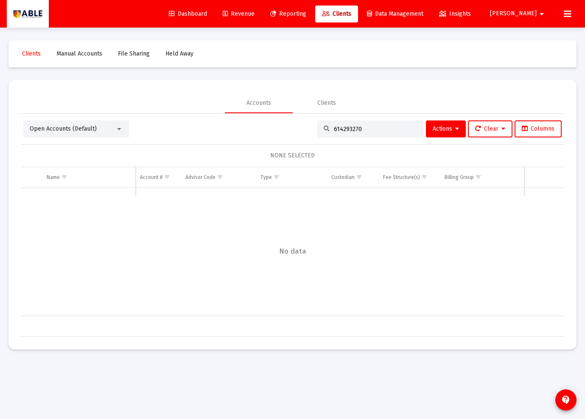
type input "614293270"
